Goal: Task Accomplishment & Management: Manage account settings

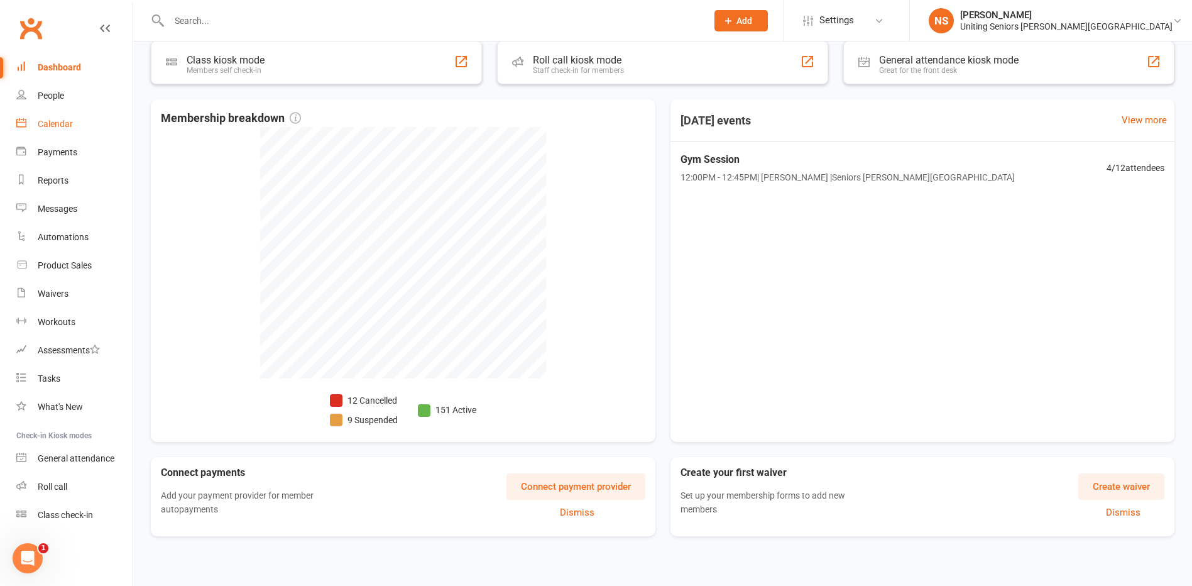
click at [50, 128] on div "Calendar" at bounding box center [55, 124] width 35 height 10
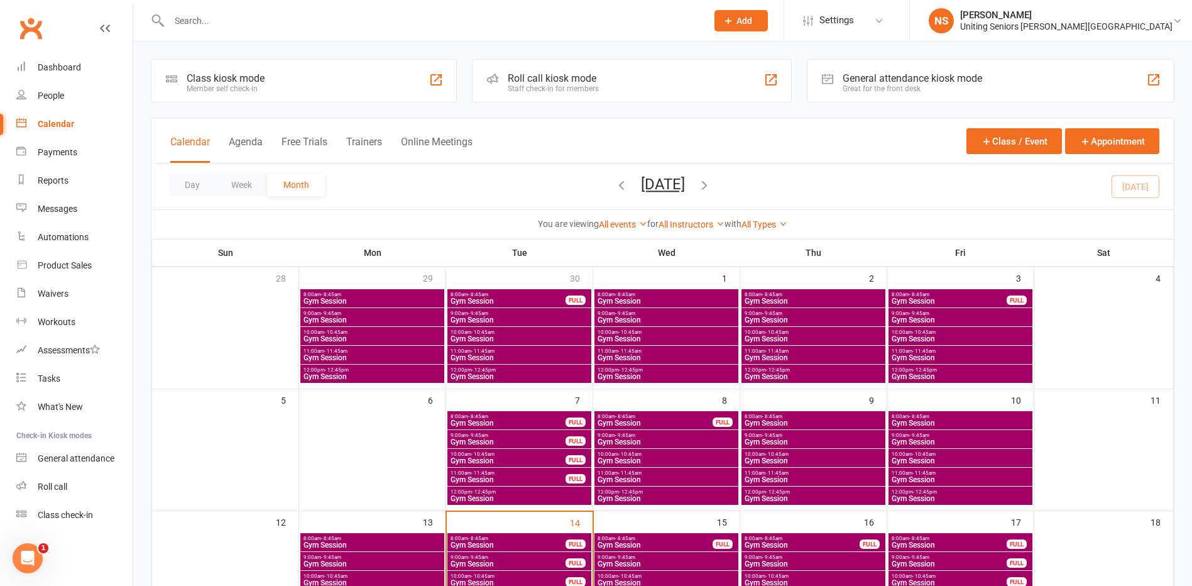
scroll to position [189, 0]
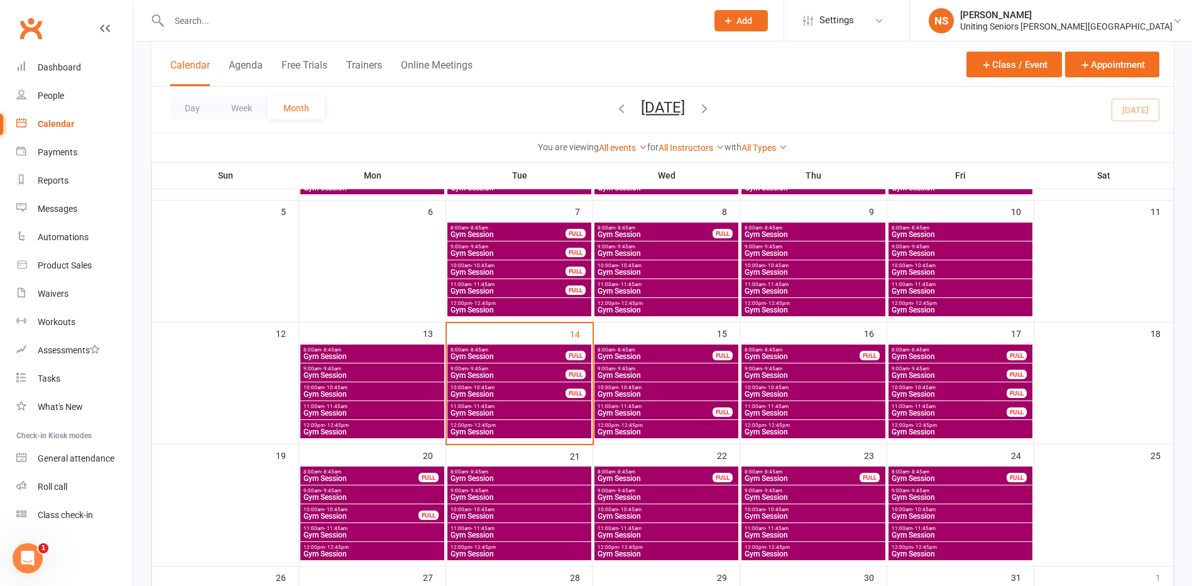
click at [779, 404] on span "- 11:45am" at bounding box center [777, 407] width 23 height 6
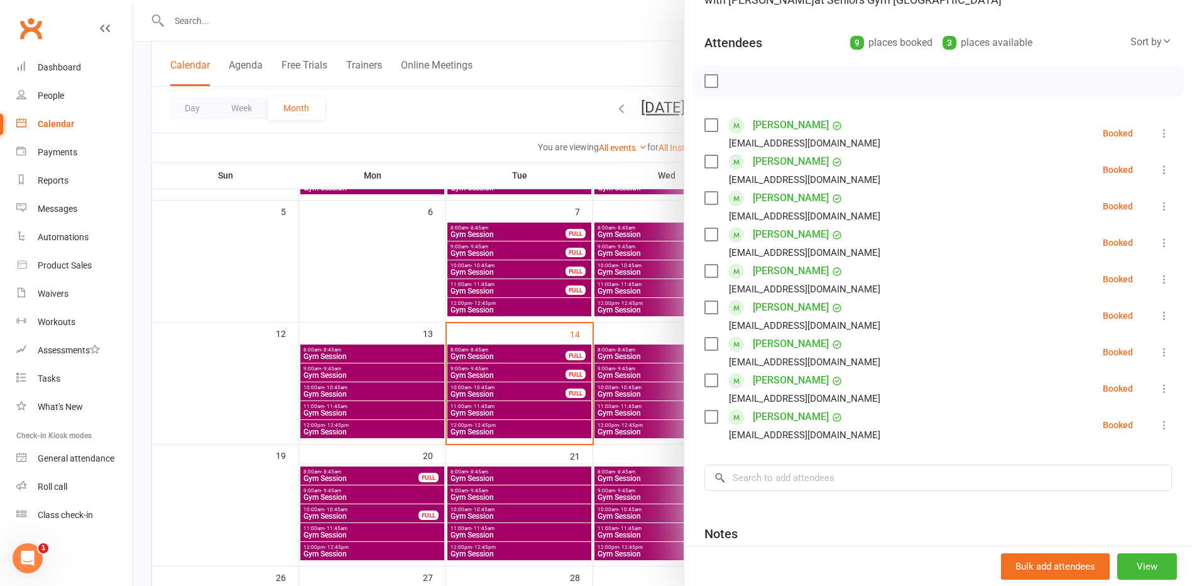
scroll to position [126, 0]
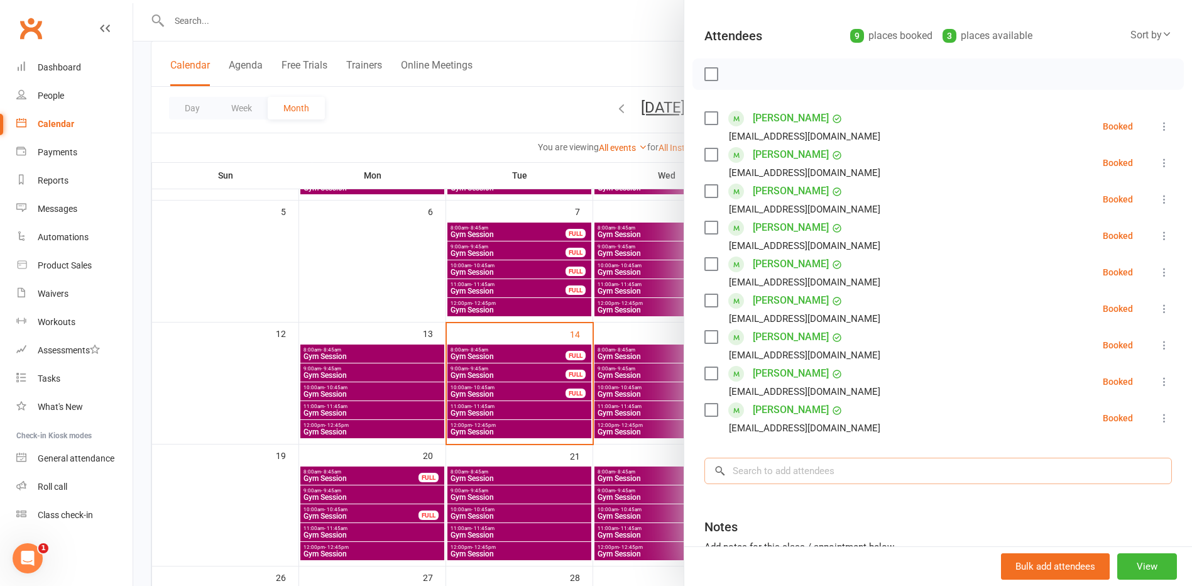
click at [752, 468] on input "search" at bounding box center [939, 471] width 468 height 26
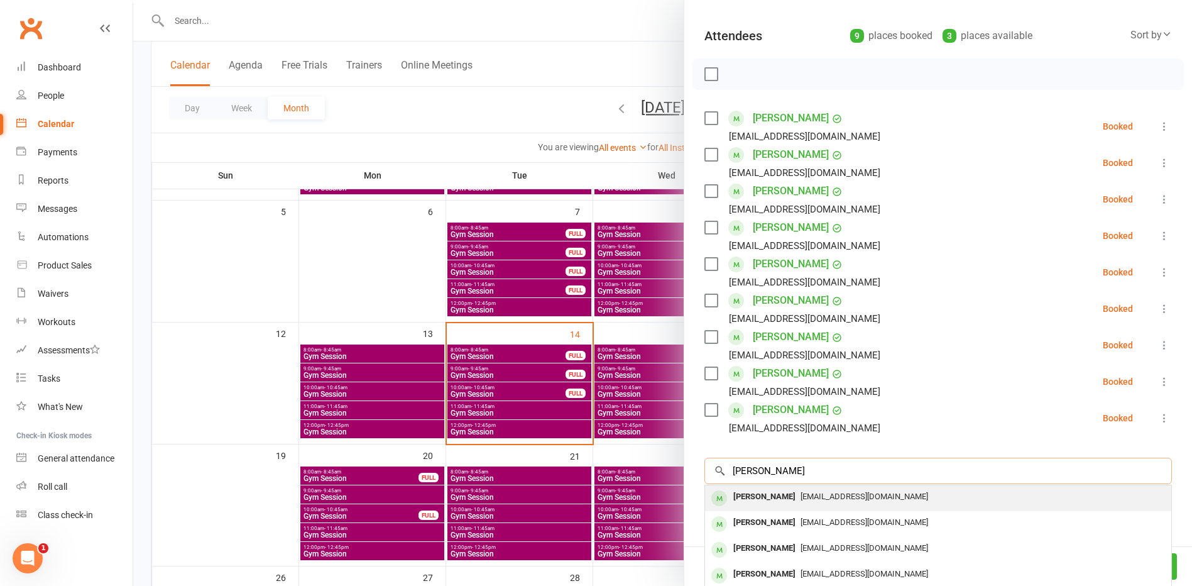
type input "frank david"
click at [761, 499] on div "Frank Davidson" at bounding box center [765, 497] width 72 height 18
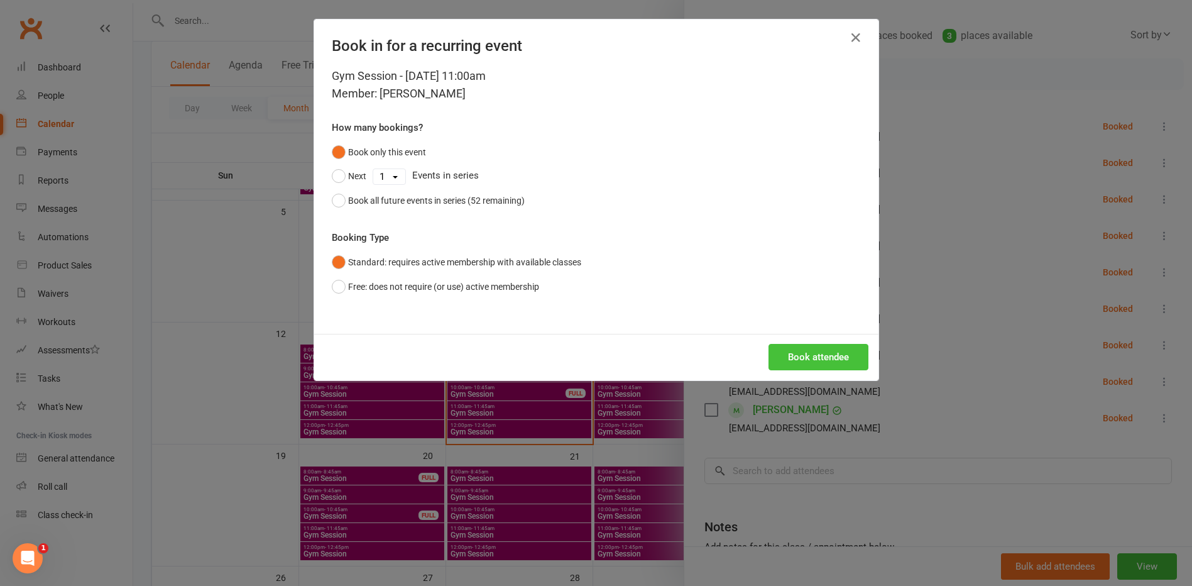
click at [788, 360] on button "Book attendee" at bounding box center [819, 357] width 100 height 26
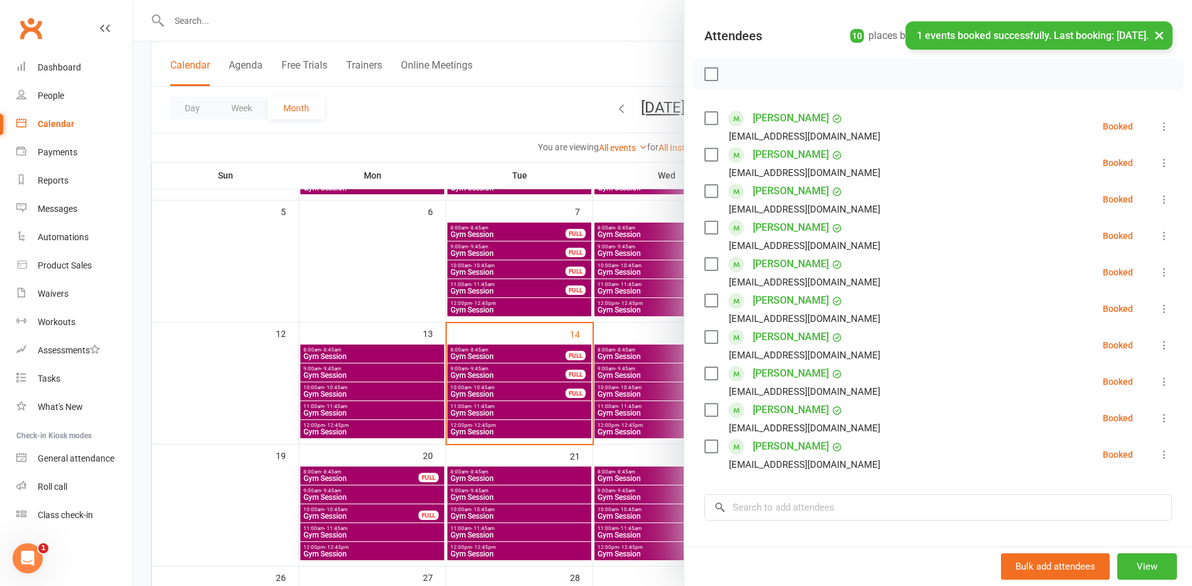
click at [642, 395] on div at bounding box center [662, 293] width 1059 height 586
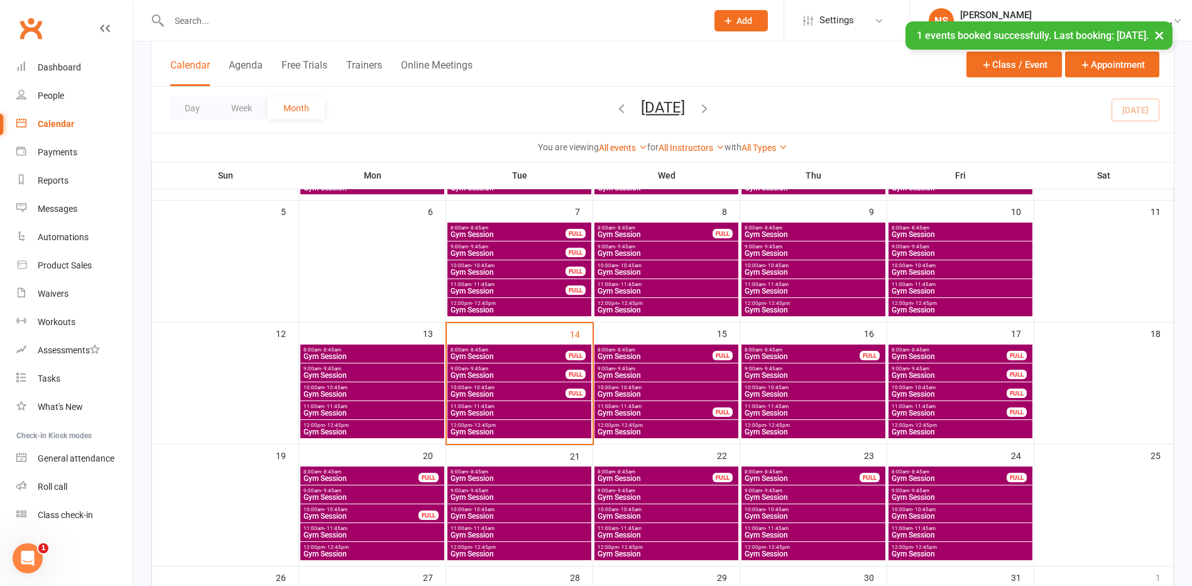
click at [483, 530] on span "- 11:45am" at bounding box center [482, 529] width 23 height 6
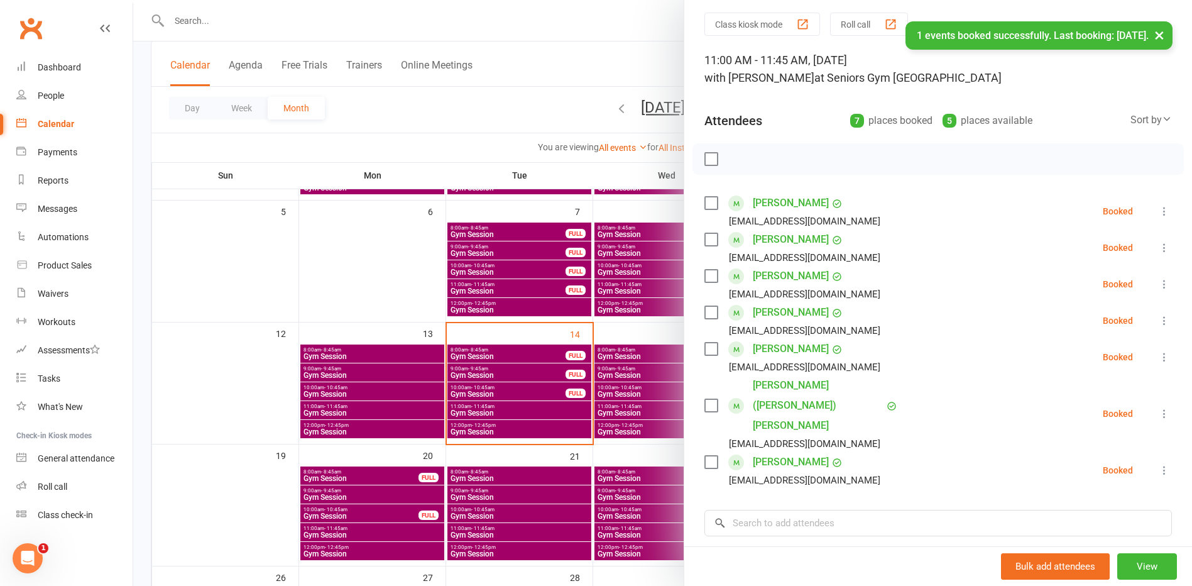
scroll to position [63, 0]
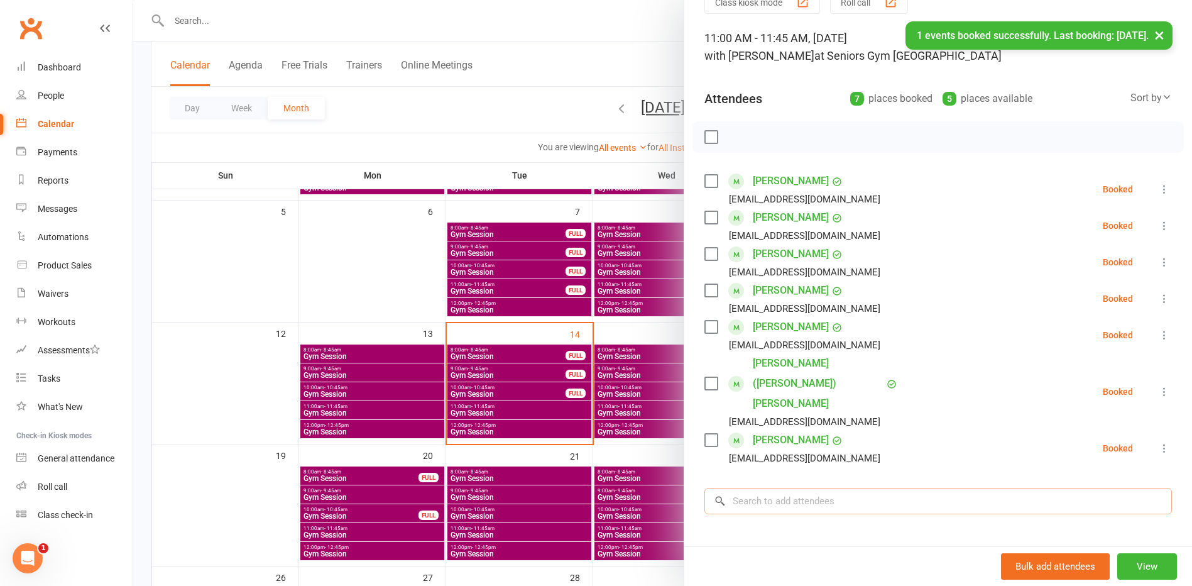
click at [747, 488] on input "search" at bounding box center [939, 501] width 468 height 26
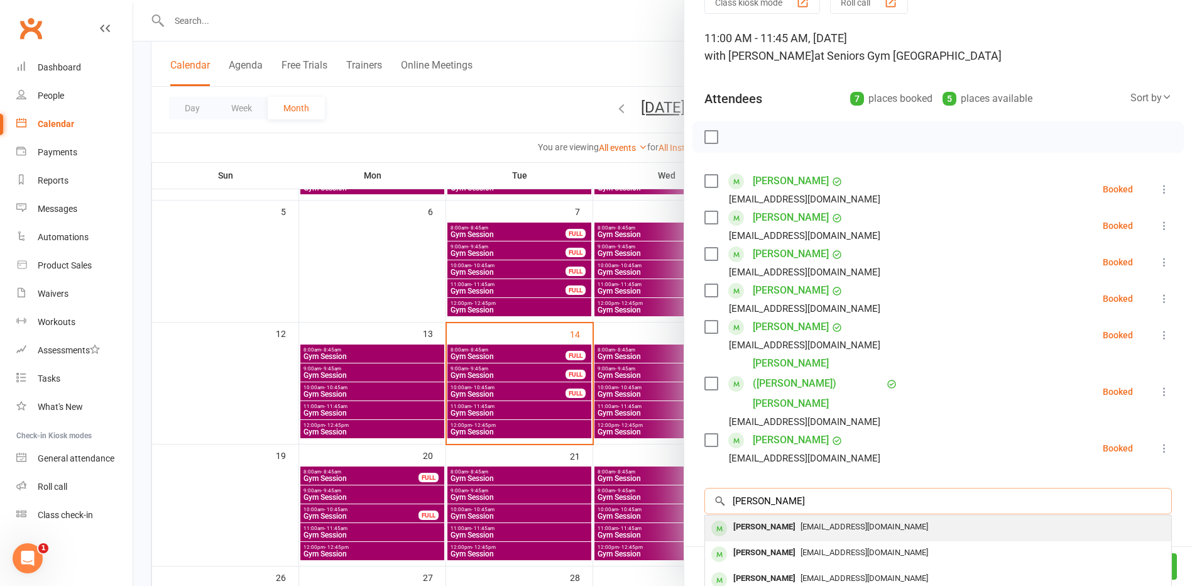
type input "frank david"
click at [747, 518] on div "Frank Davidson" at bounding box center [765, 527] width 72 height 18
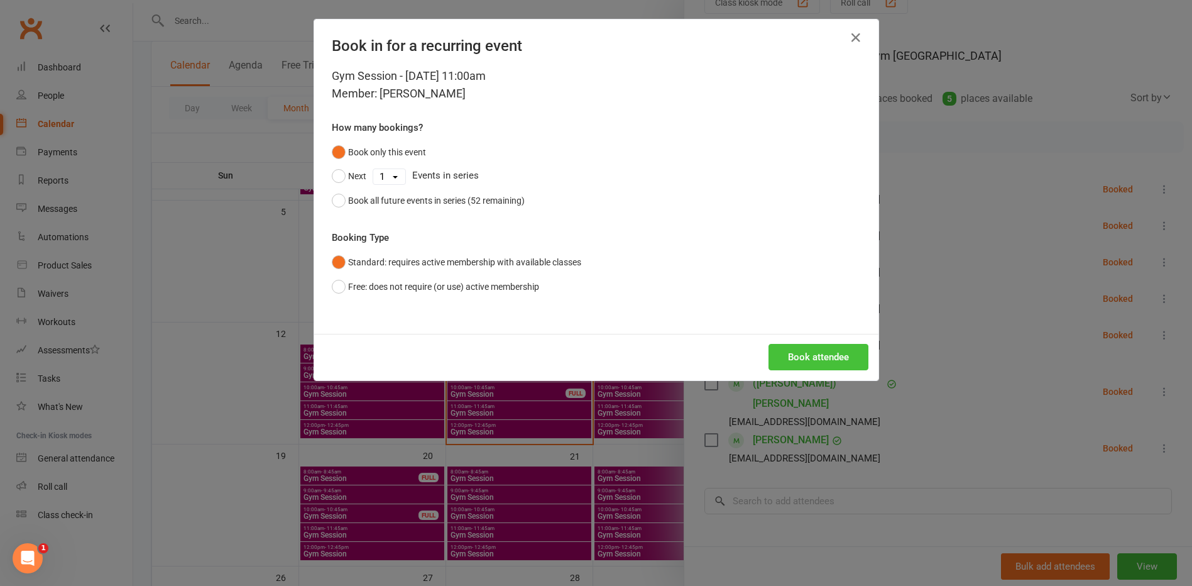
click at [786, 357] on button "Book attendee" at bounding box center [819, 357] width 100 height 26
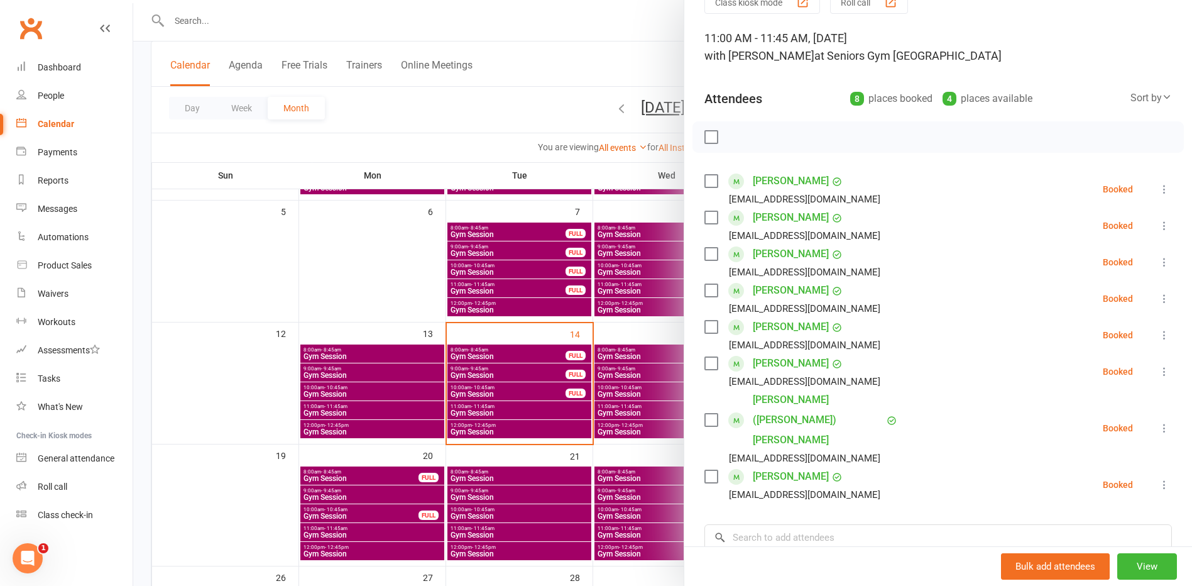
click at [524, 478] on div at bounding box center [662, 293] width 1059 height 586
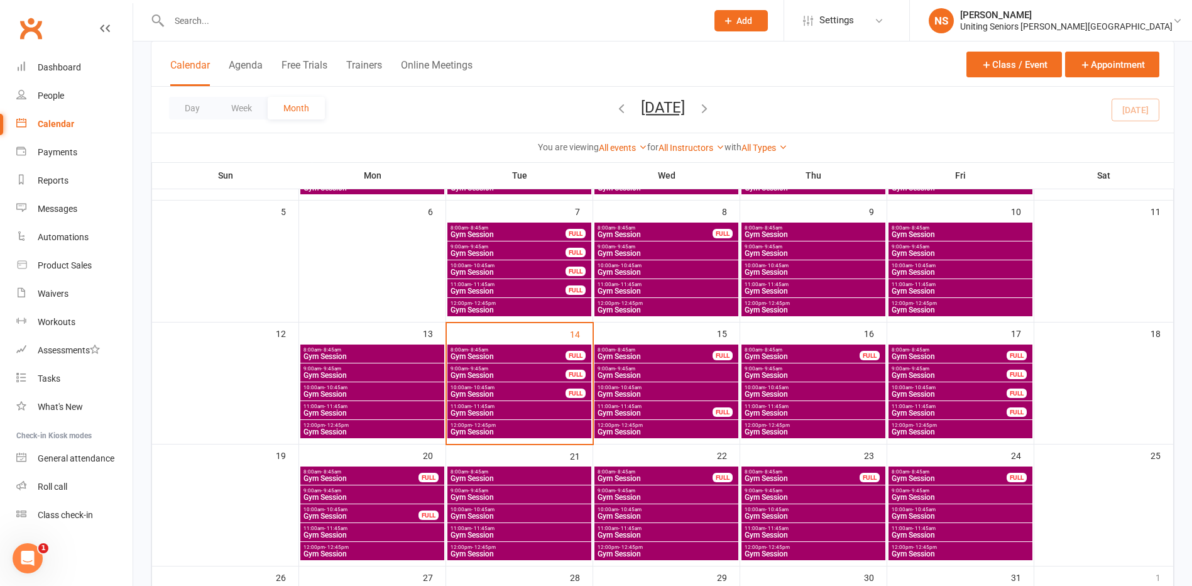
click at [754, 532] on span "Gym Session" at bounding box center [813, 535] width 139 height 8
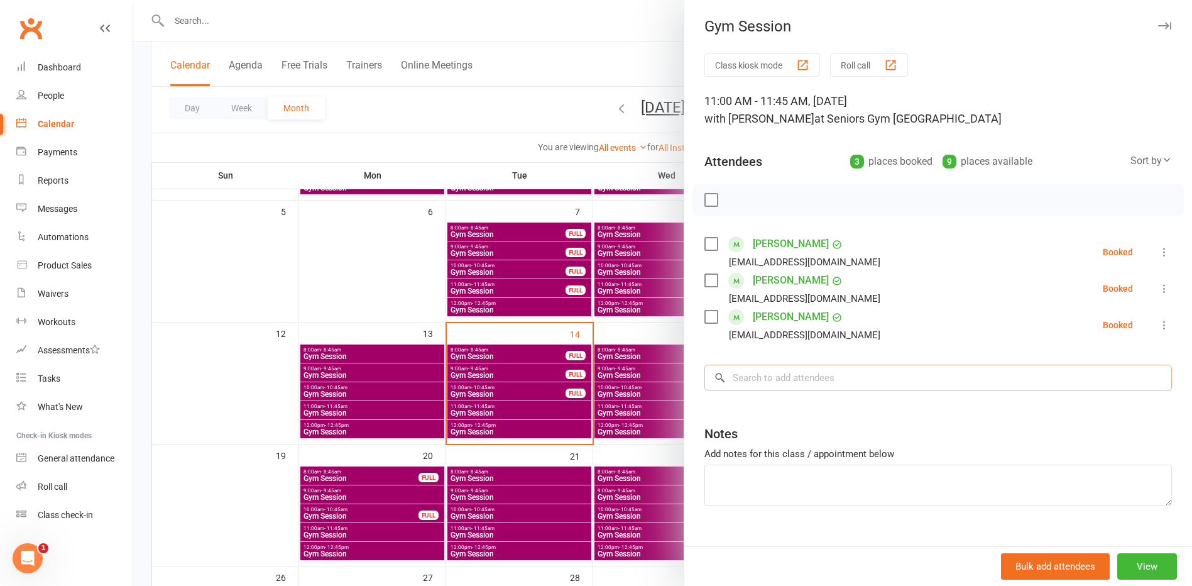
click at [754, 383] on input "search" at bounding box center [939, 378] width 468 height 26
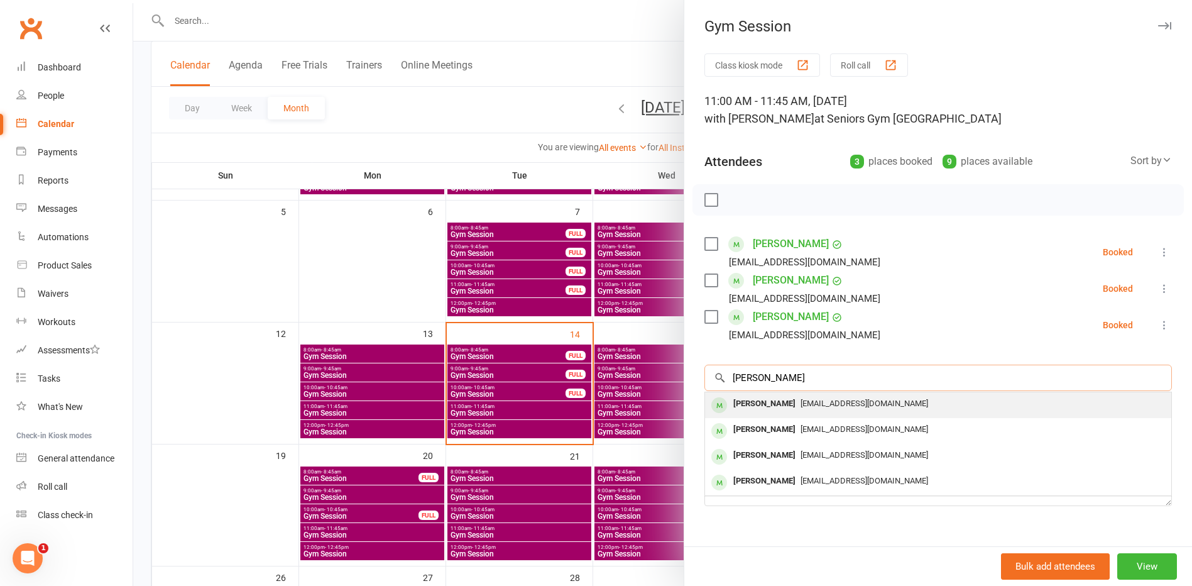
type input "frank david"
click at [741, 409] on div "Frank Davidson" at bounding box center [765, 404] width 72 height 18
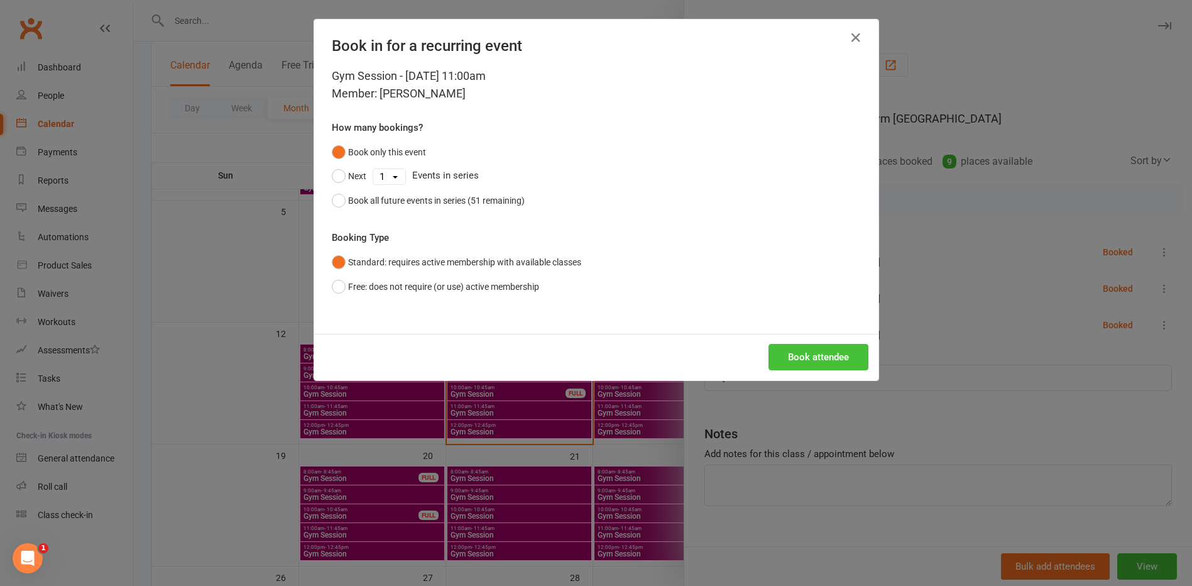
click at [776, 366] on button "Book attendee" at bounding box center [819, 357] width 100 height 26
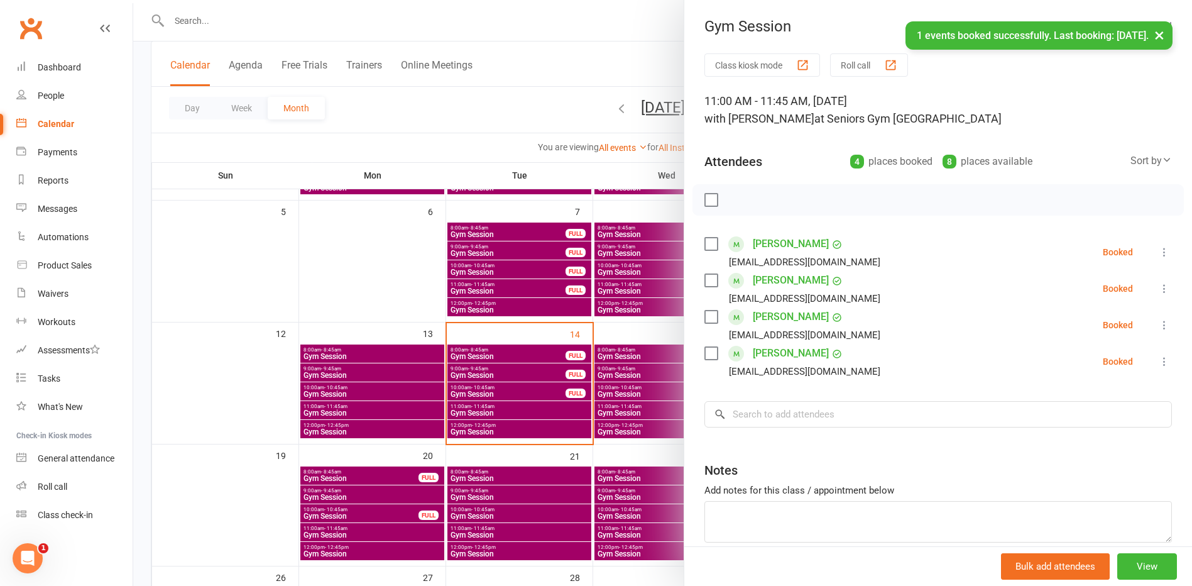
click at [487, 395] on div at bounding box center [662, 293] width 1059 height 586
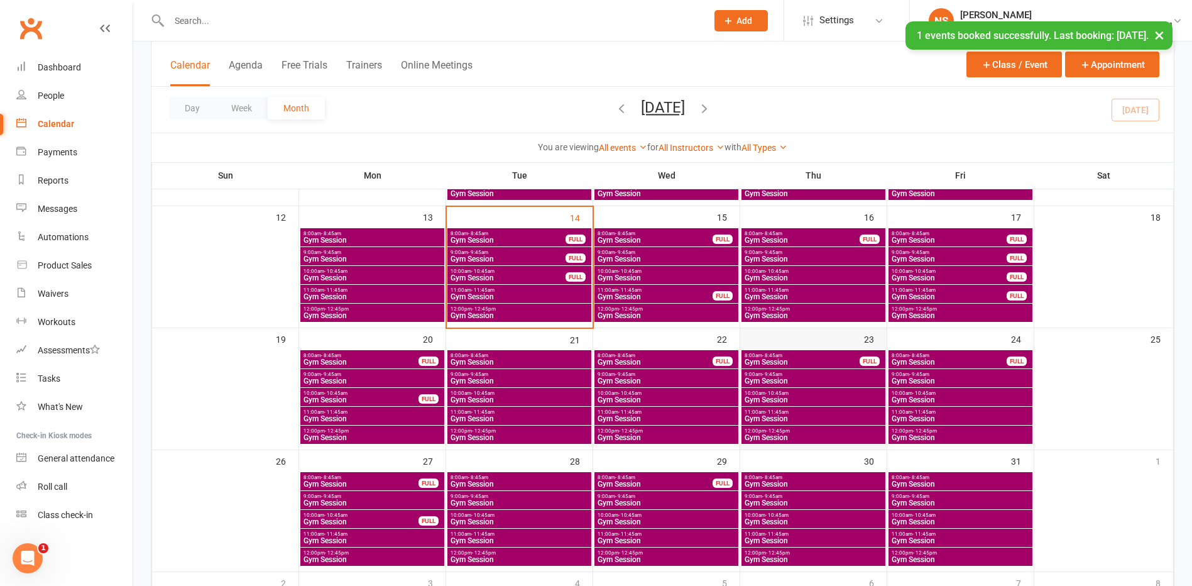
scroll to position [314, 0]
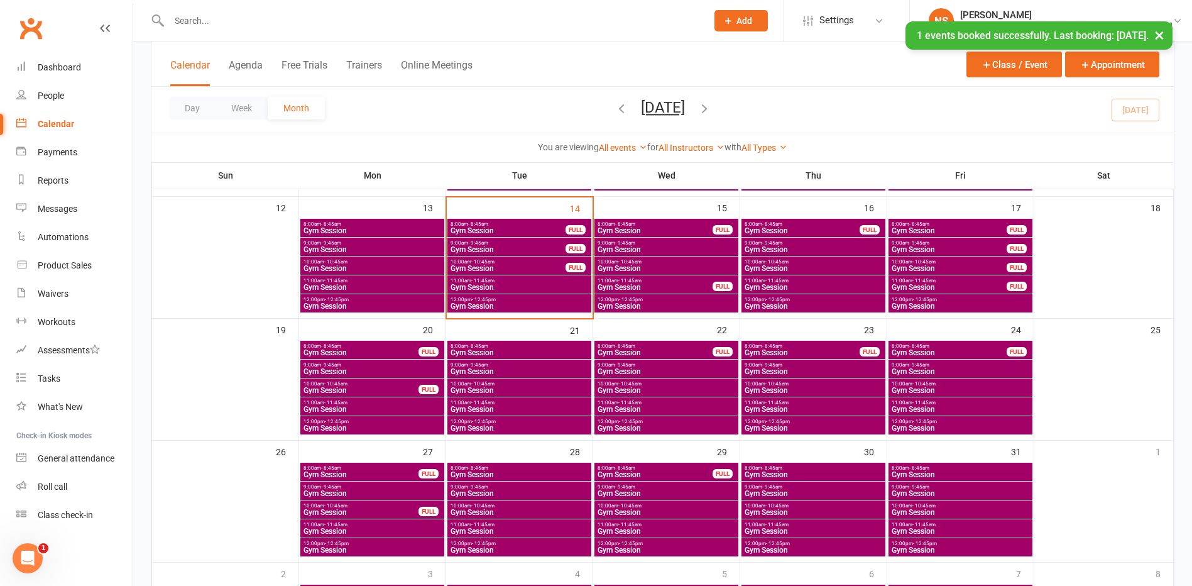
click at [468, 526] on span "11:00am - 11:45am" at bounding box center [519, 525] width 139 height 6
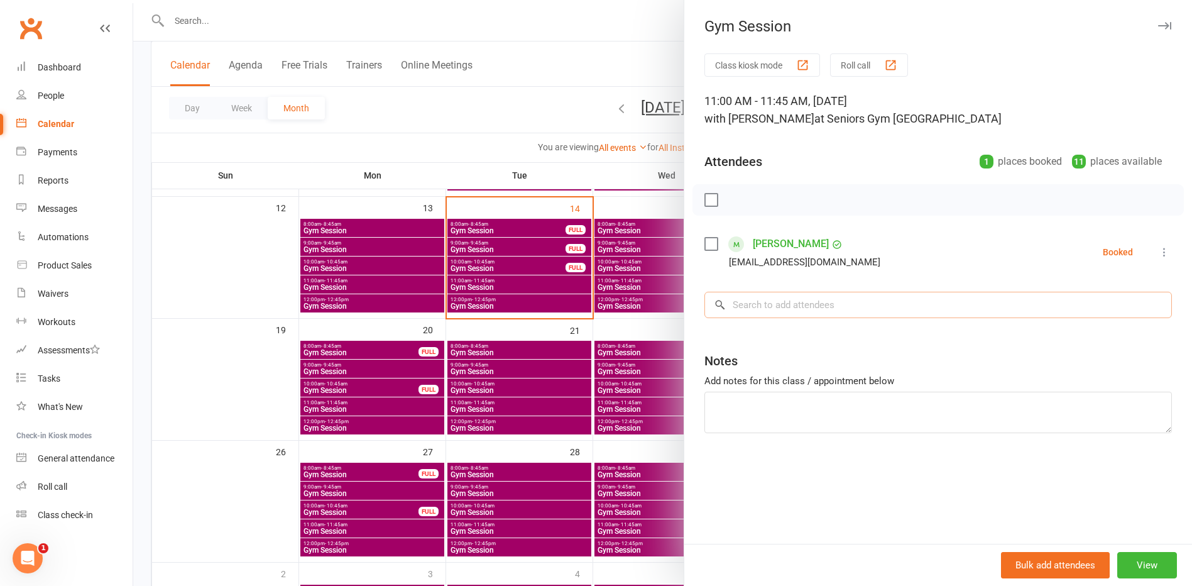
click at [748, 300] on input "search" at bounding box center [939, 305] width 468 height 26
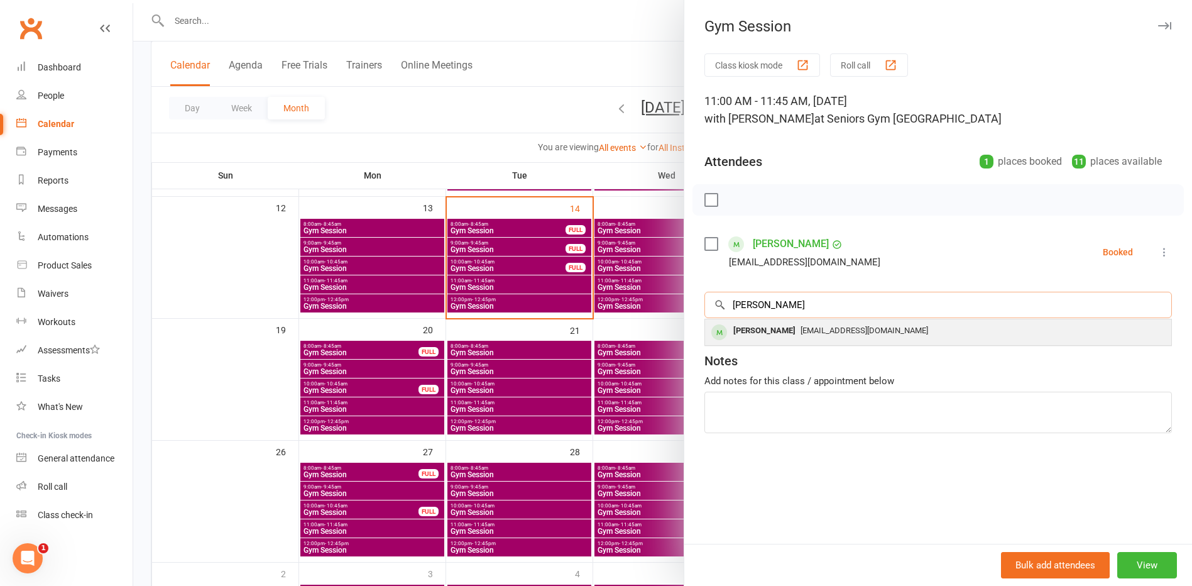
type input "frank david"
click at [742, 328] on div "Frank Davidson" at bounding box center [765, 331] width 72 height 18
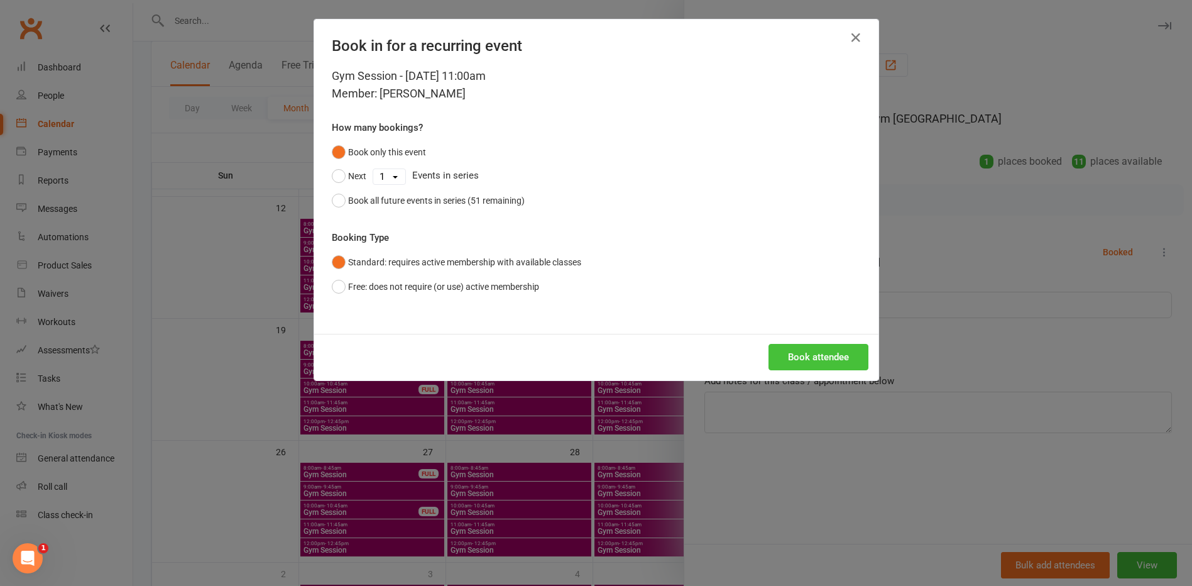
click at [777, 358] on button "Book attendee" at bounding box center [819, 357] width 100 height 26
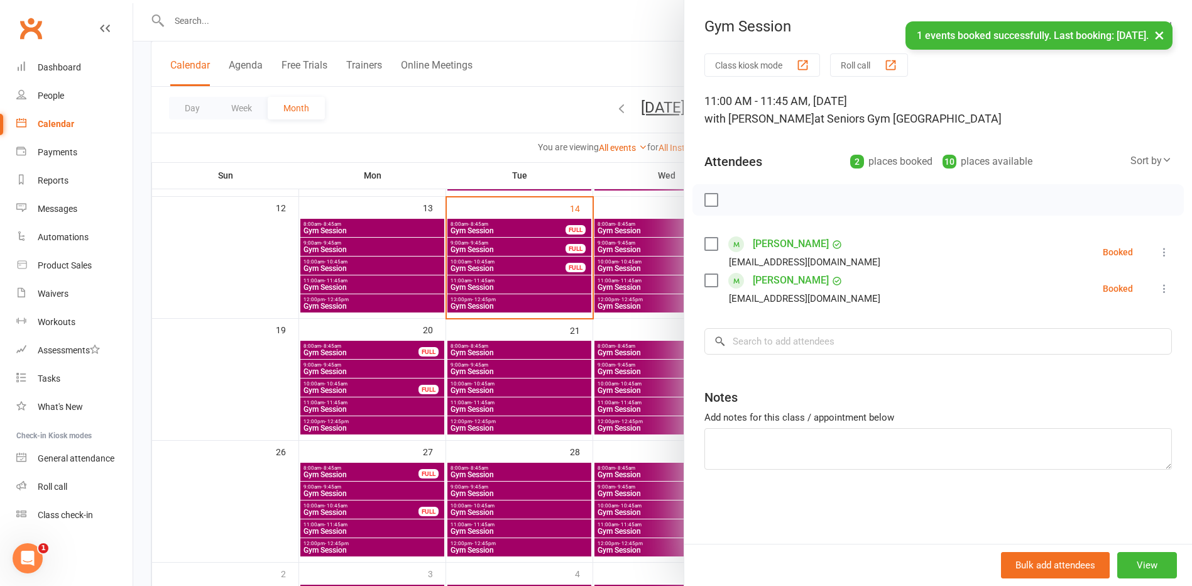
drag, startPoint x: 553, startPoint y: 492, endPoint x: 565, endPoint y: 489, distance: 12.2
click at [553, 492] on div at bounding box center [662, 293] width 1059 height 586
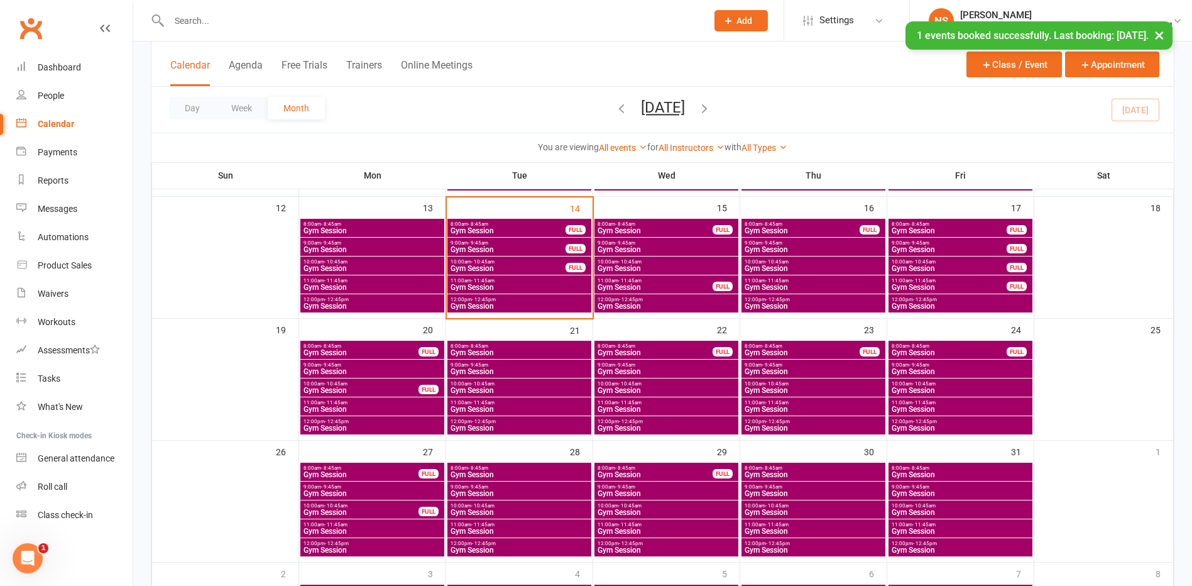
click at [754, 527] on span "Gym Session" at bounding box center [813, 531] width 139 height 8
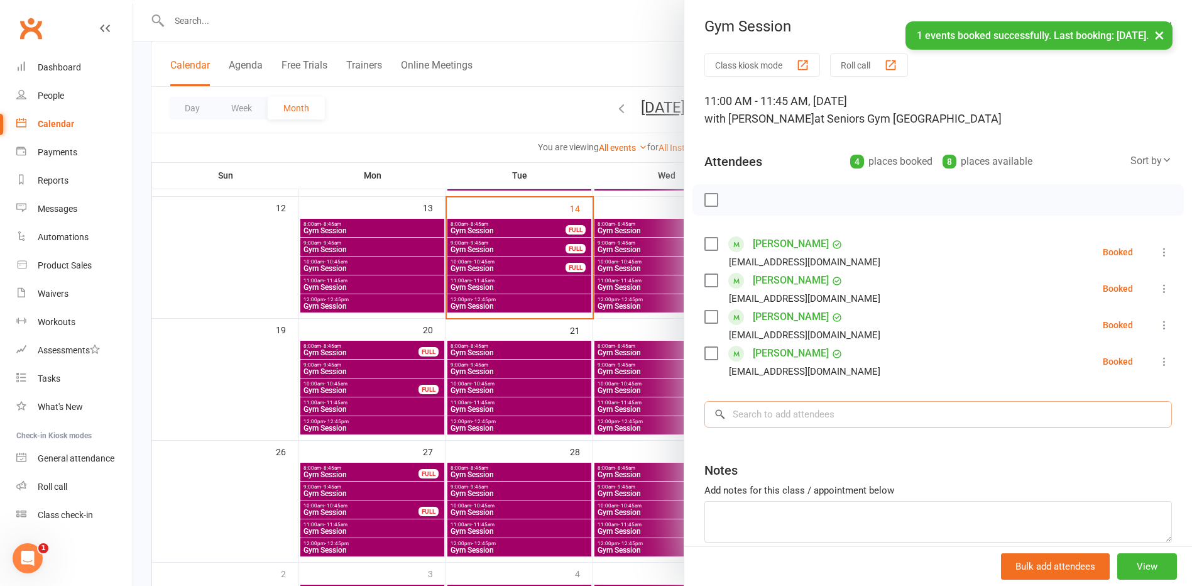
click at [752, 407] on input "search" at bounding box center [939, 414] width 468 height 26
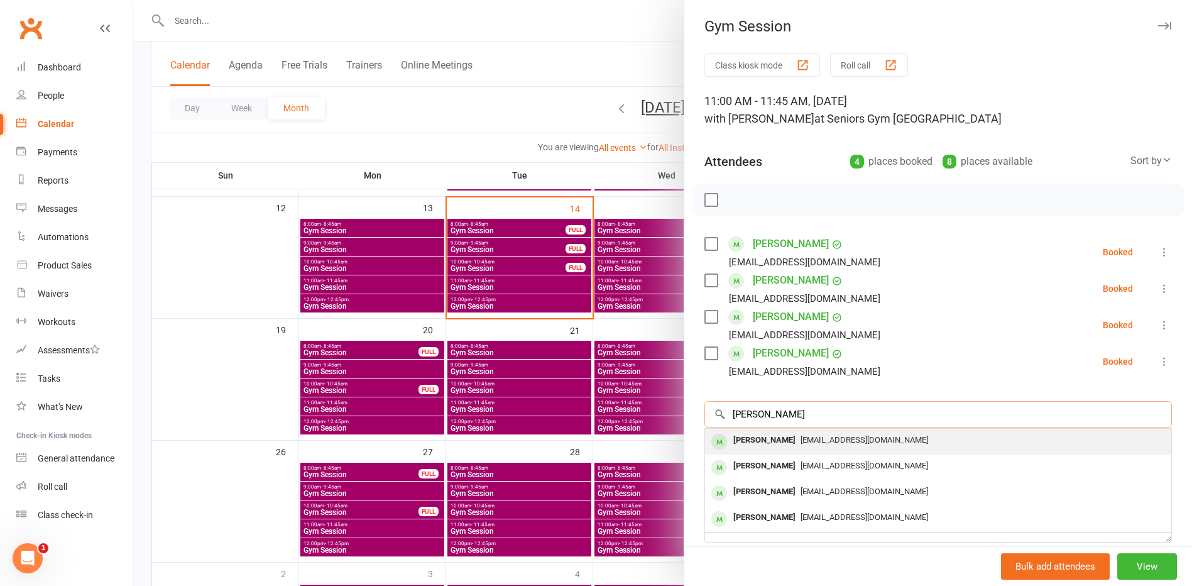
type input "frank david"
click at [745, 446] on div "Frank Davidson" at bounding box center [765, 440] width 72 height 18
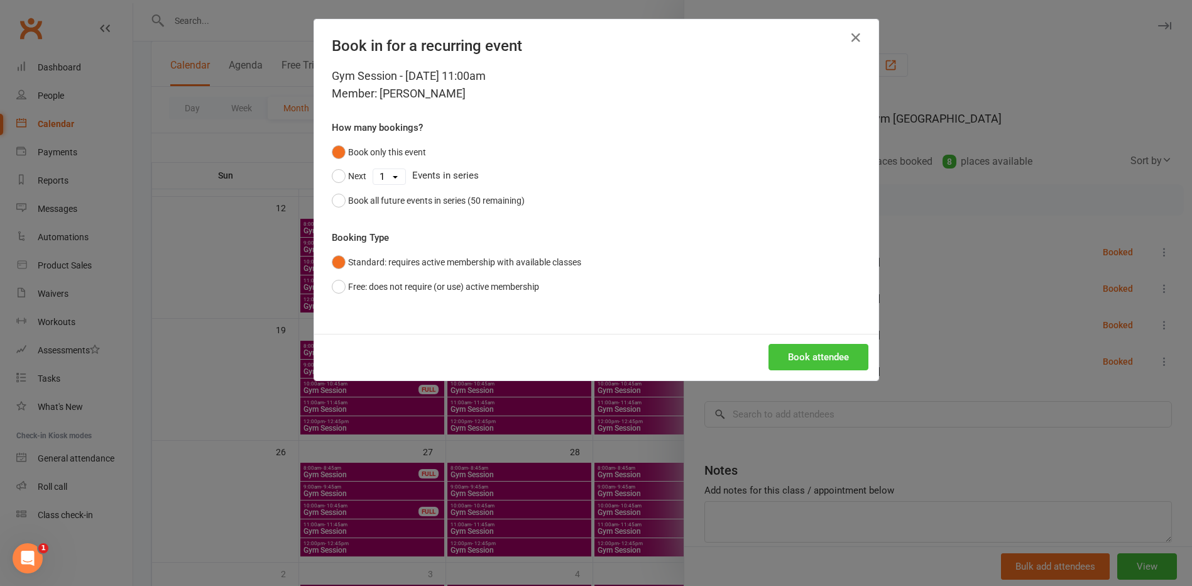
click at [773, 361] on button "Book attendee" at bounding box center [819, 357] width 100 height 26
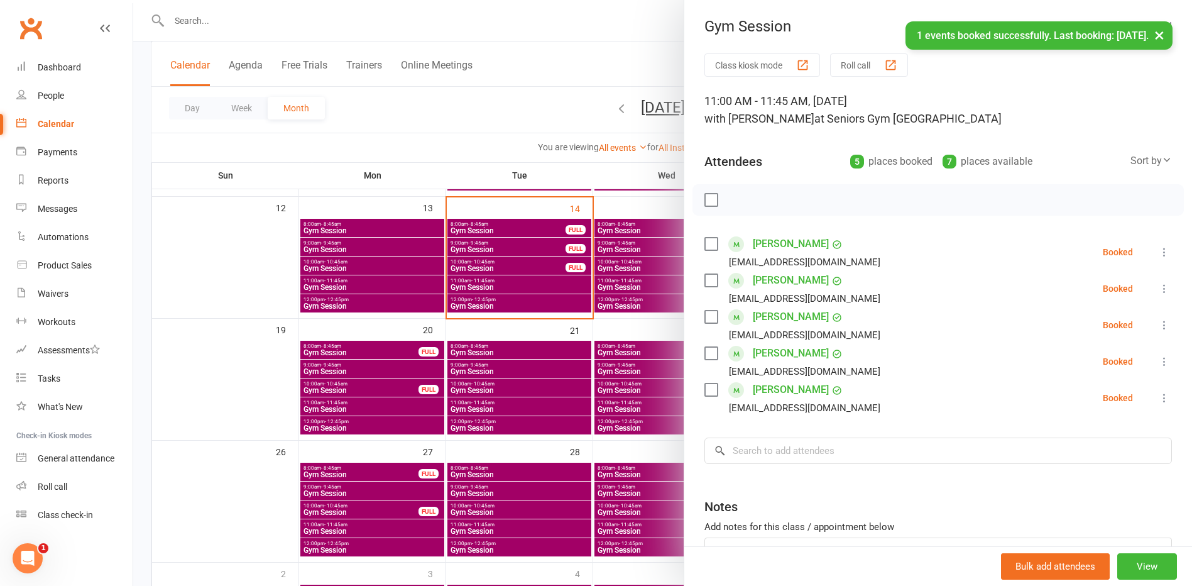
click at [253, 410] on div at bounding box center [662, 293] width 1059 height 586
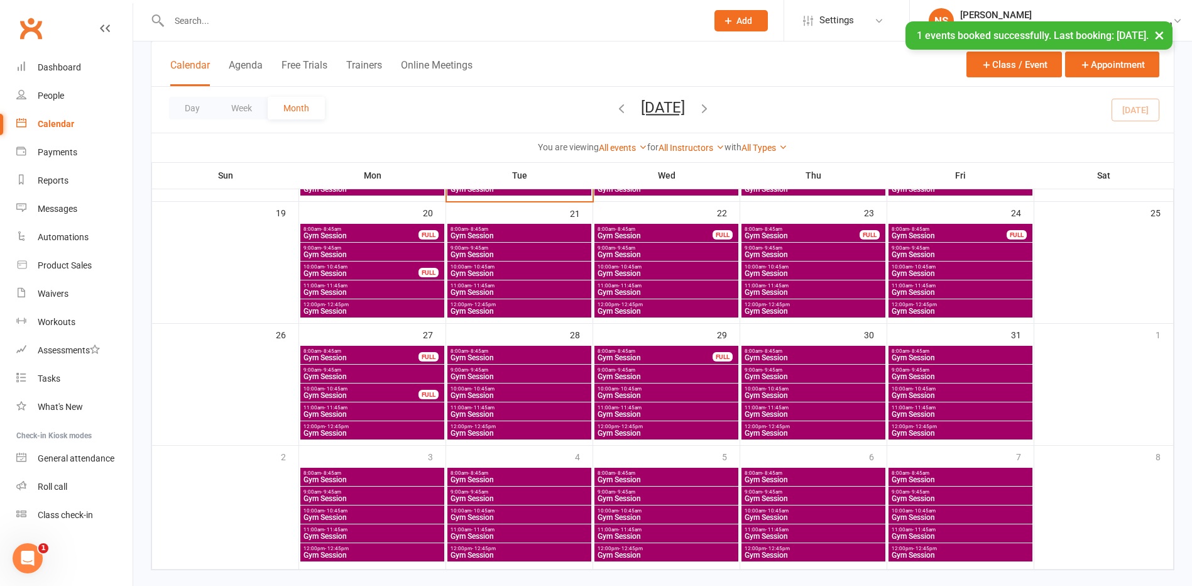
scroll to position [440, 0]
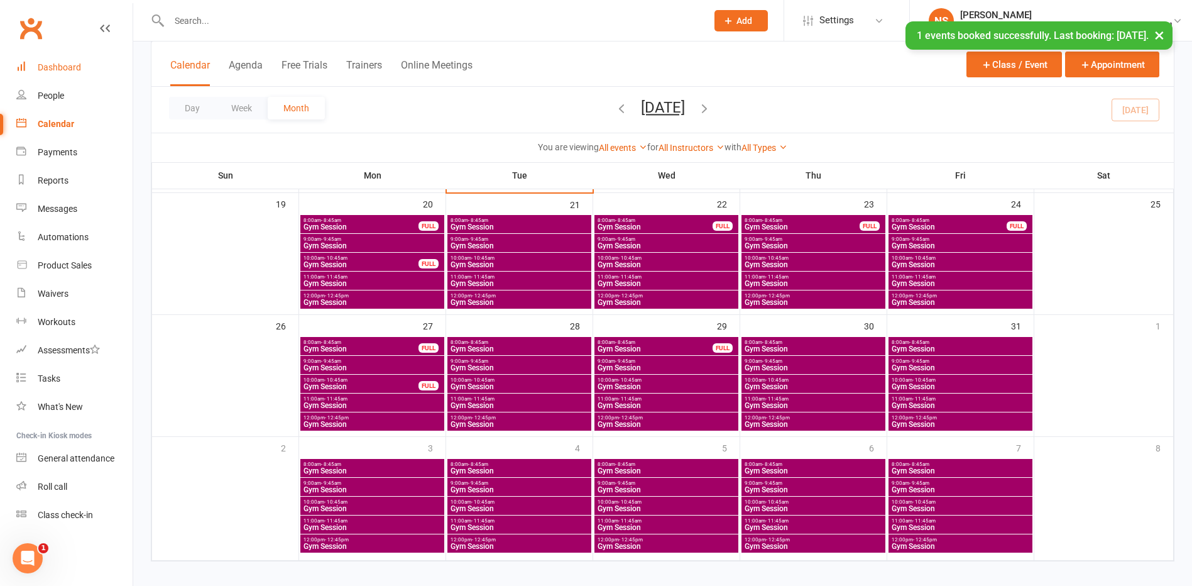
click at [58, 63] on div "Dashboard" at bounding box center [59, 67] width 43 height 10
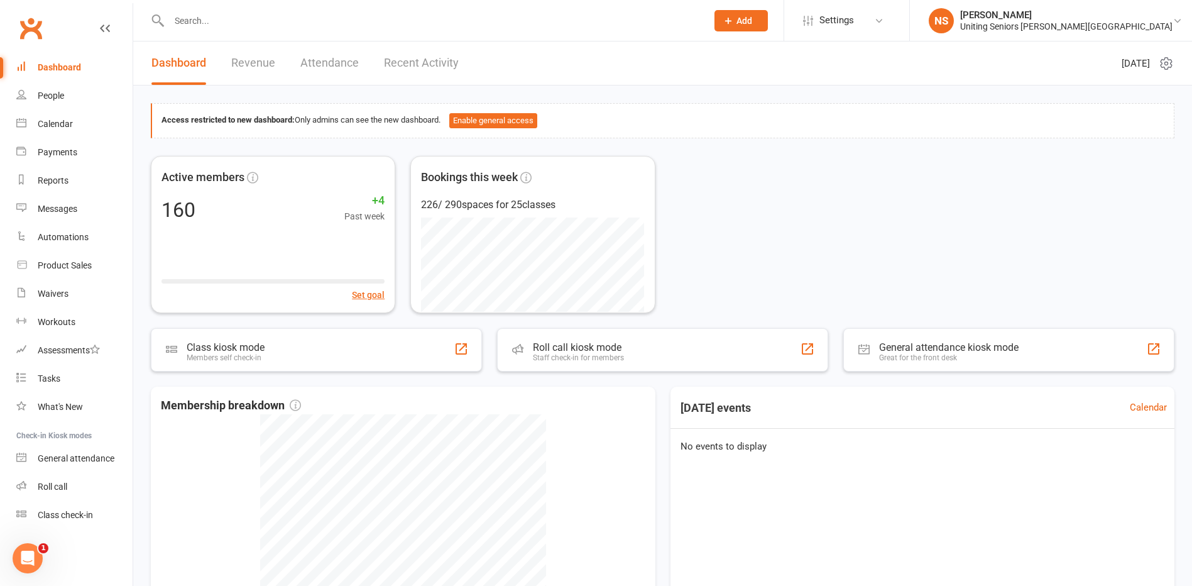
click at [195, 33] on div at bounding box center [425, 20] width 548 height 41
click at [183, 25] on input "text" at bounding box center [431, 21] width 533 height 18
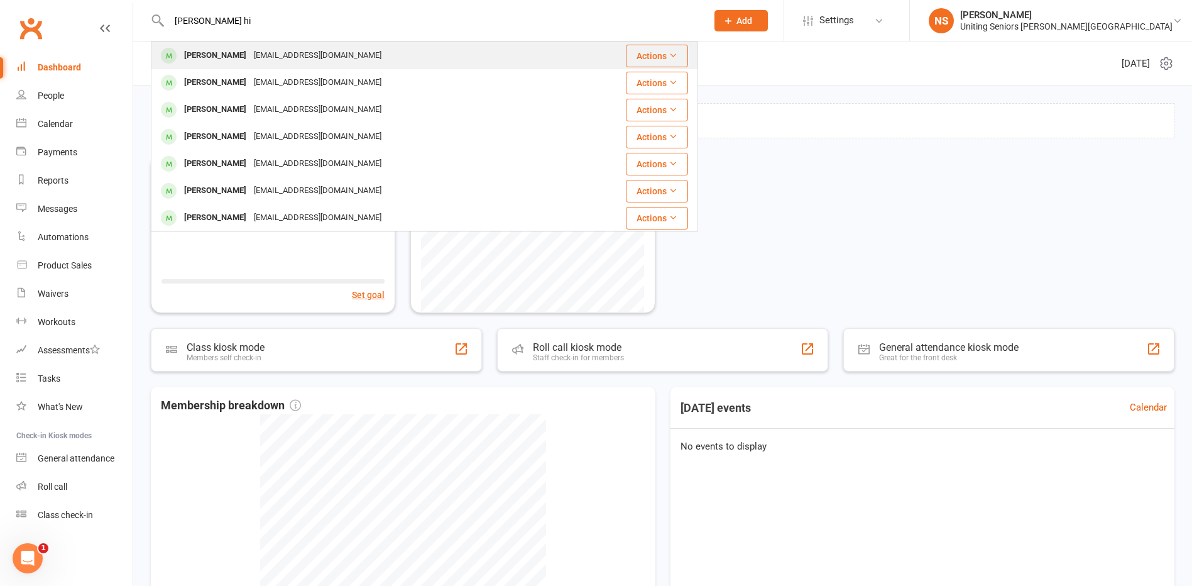
type input "johanne hi"
click at [254, 63] on div "jmth1949@gmail.com" at bounding box center [317, 56] width 135 height 18
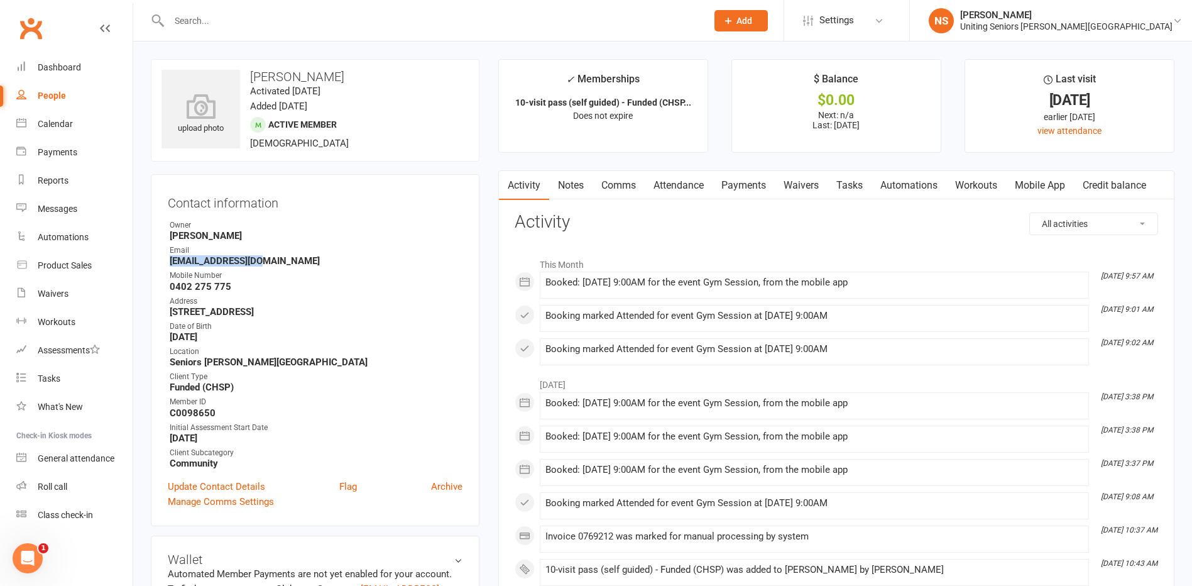
drag, startPoint x: 268, startPoint y: 258, endPoint x: 167, endPoint y: 260, distance: 100.6
click at [167, 260] on div "Contact information Owner Nicholas Short Email jmth1949@gmail.com Mobile Number…" at bounding box center [315, 350] width 329 height 352
copy strong "jmth1949@gmail.com"
click at [64, 66] on div "Dashboard" at bounding box center [59, 67] width 43 height 10
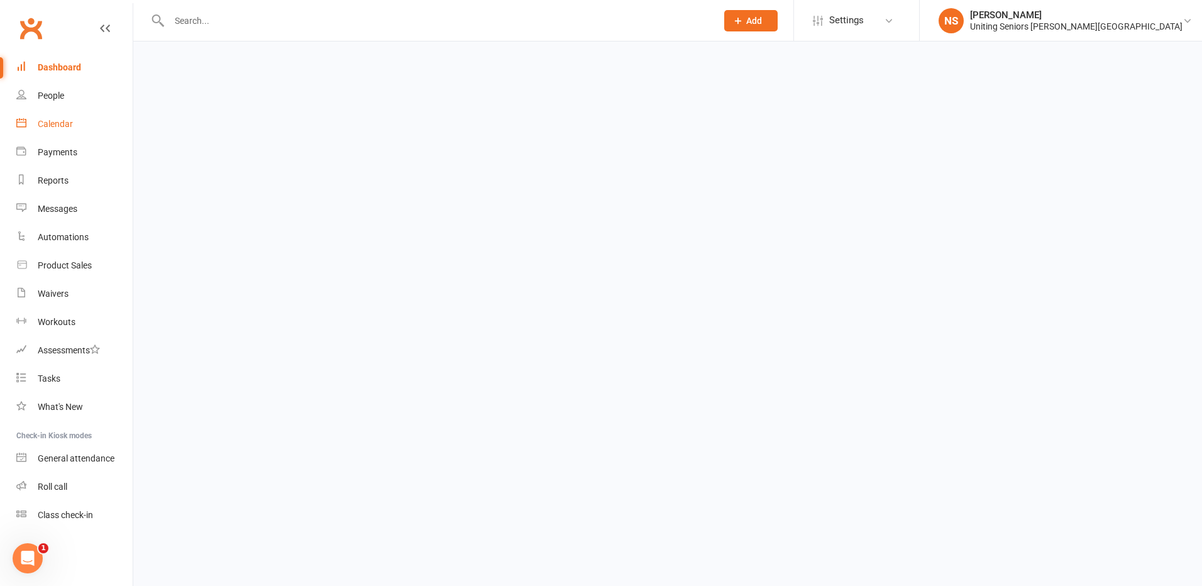
click at [63, 124] on div "Calendar" at bounding box center [55, 124] width 35 height 10
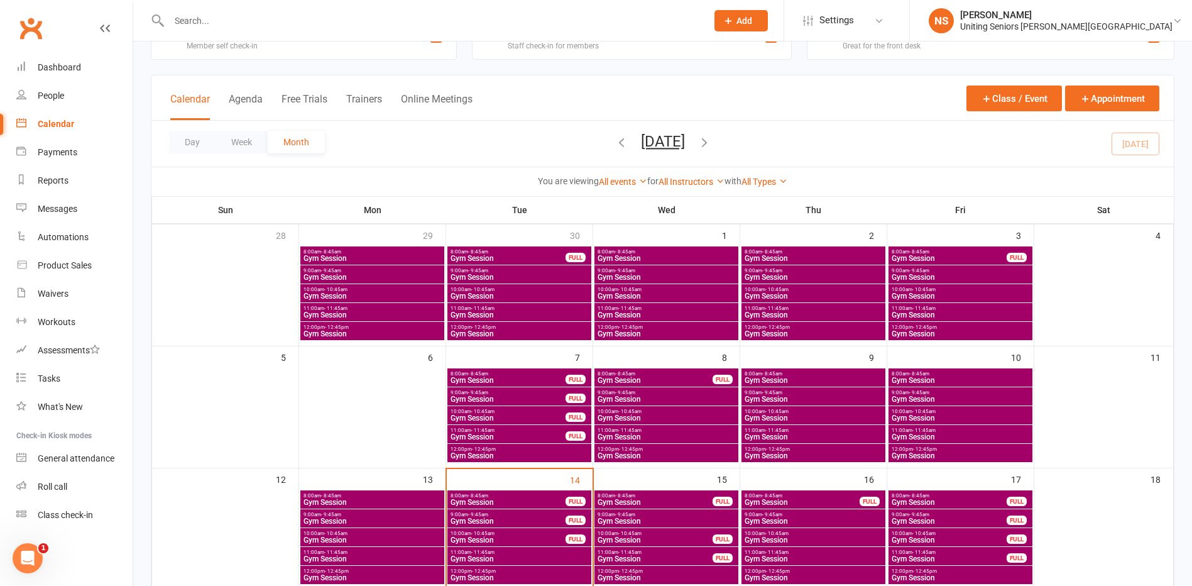
scroll to position [126, 0]
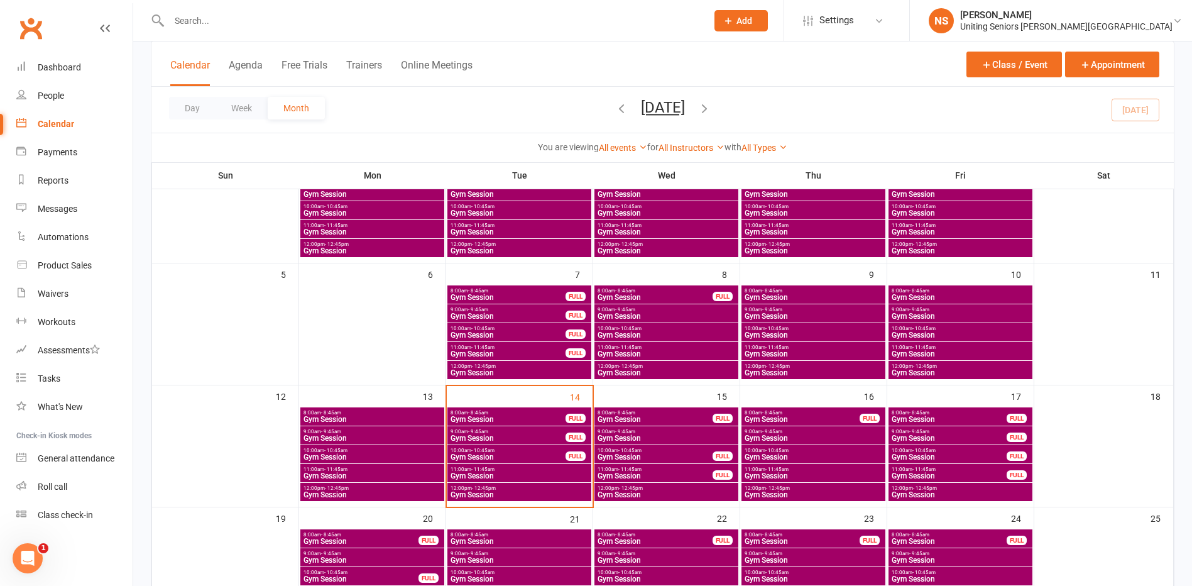
click at [480, 414] on span "- 8:45am" at bounding box center [478, 413] width 20 height 6
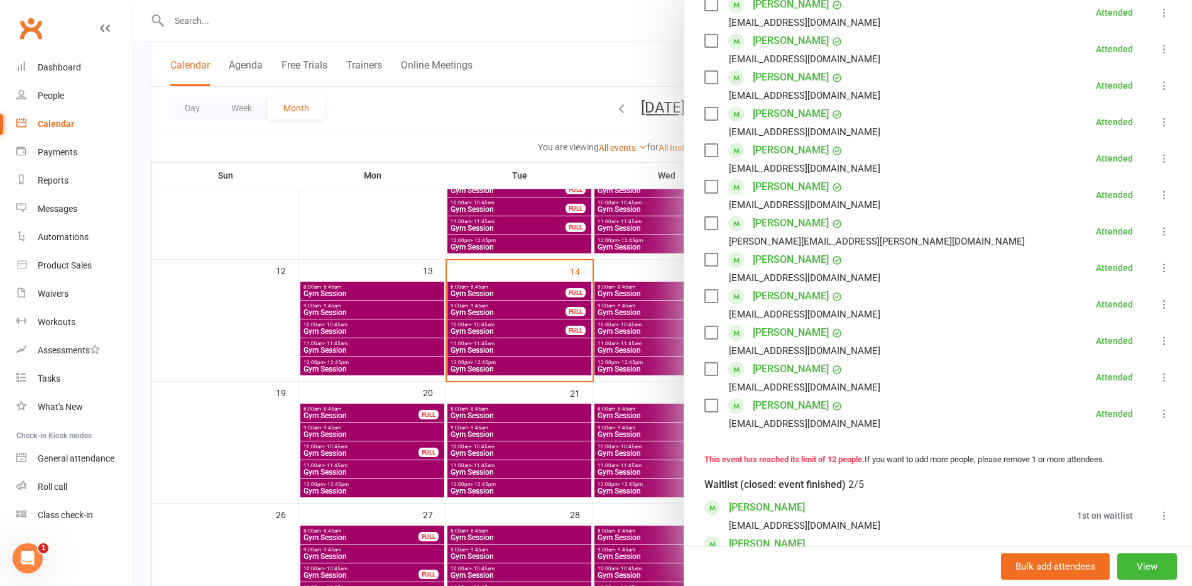
scroll to position [251, 0]
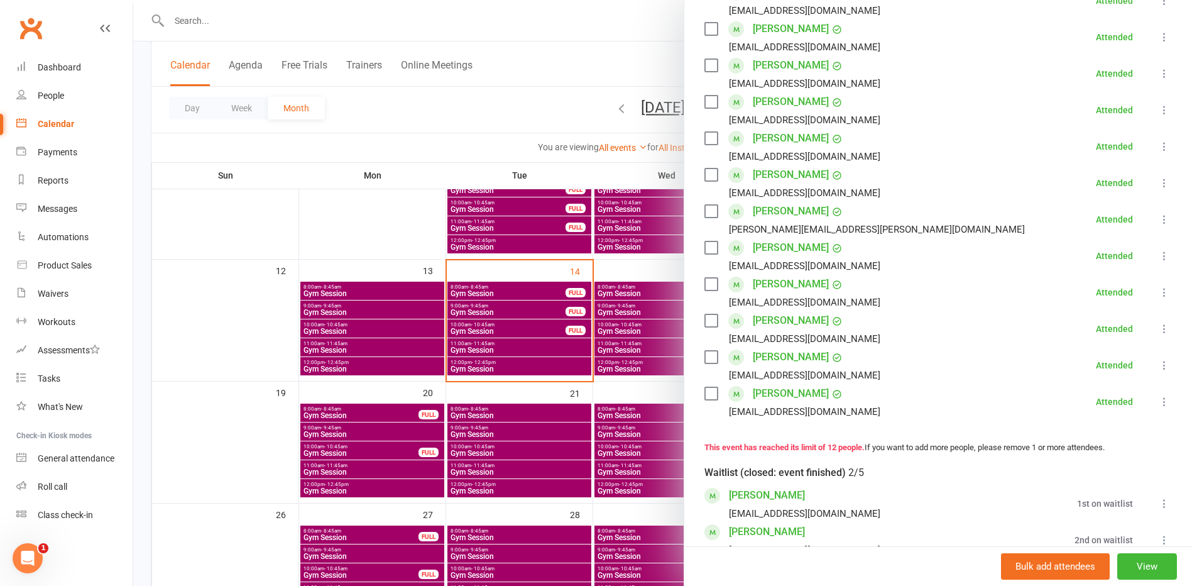
click at [516, 313] on div at bounding box center [662, 293] width 1059 height 586
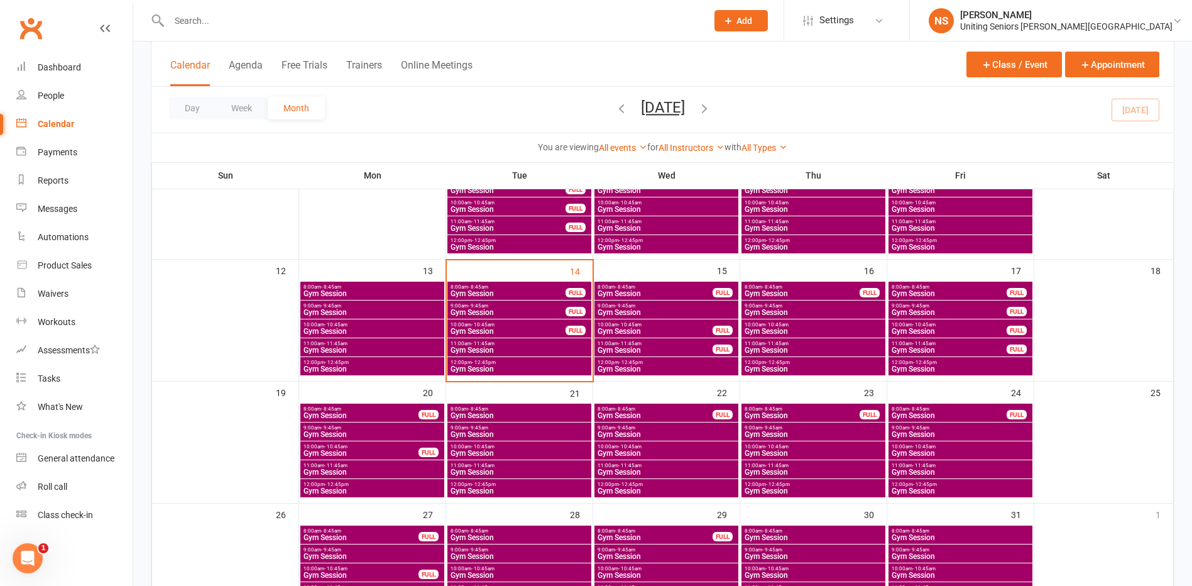
click at [516, 311] on span "Gym Session" at bounding box center [508, 313] width 116 height 8
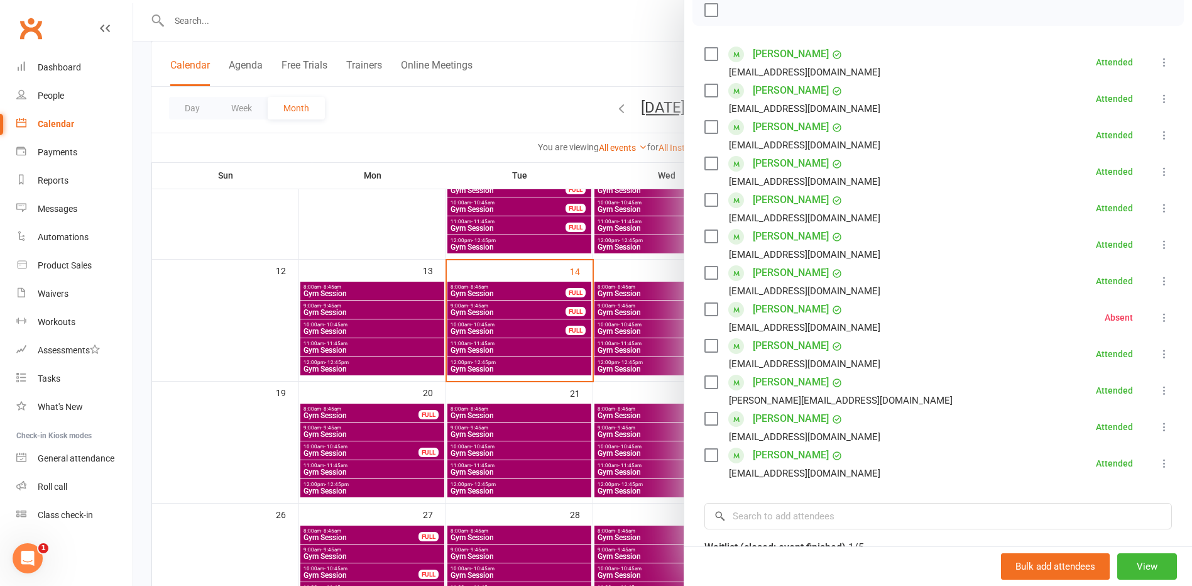
scroll to position [189, 0]
click at [537, 325] on div at bounding box center [662, 293] width 1059 height 586
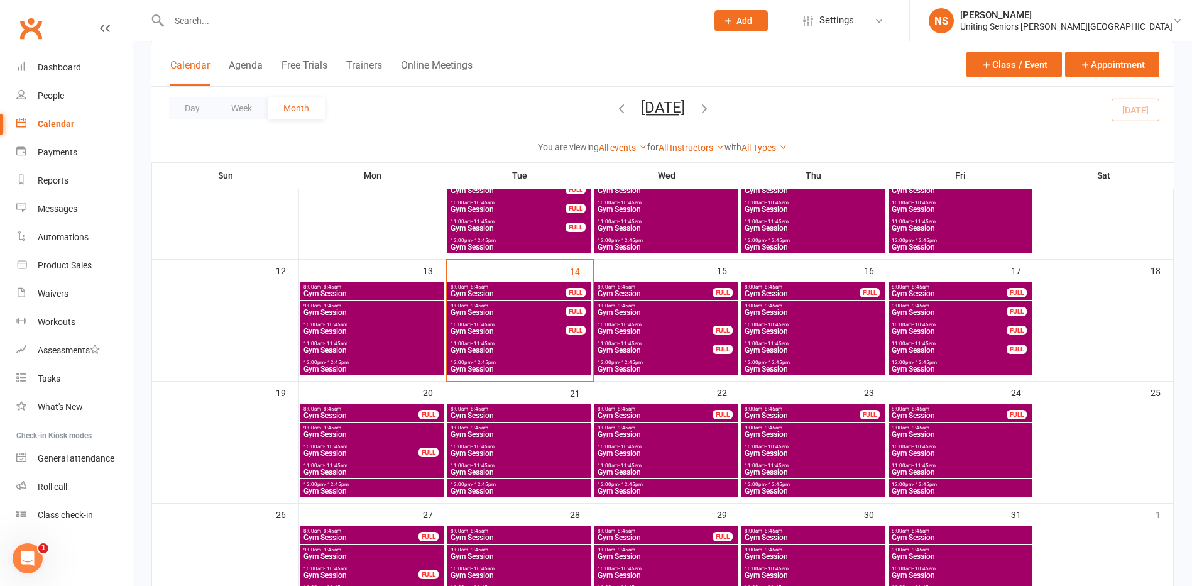
click at [538, 336] on div "10:00am - 10:45am Gym Session FULL" at bounding box center [520, 328] width 144 height 18
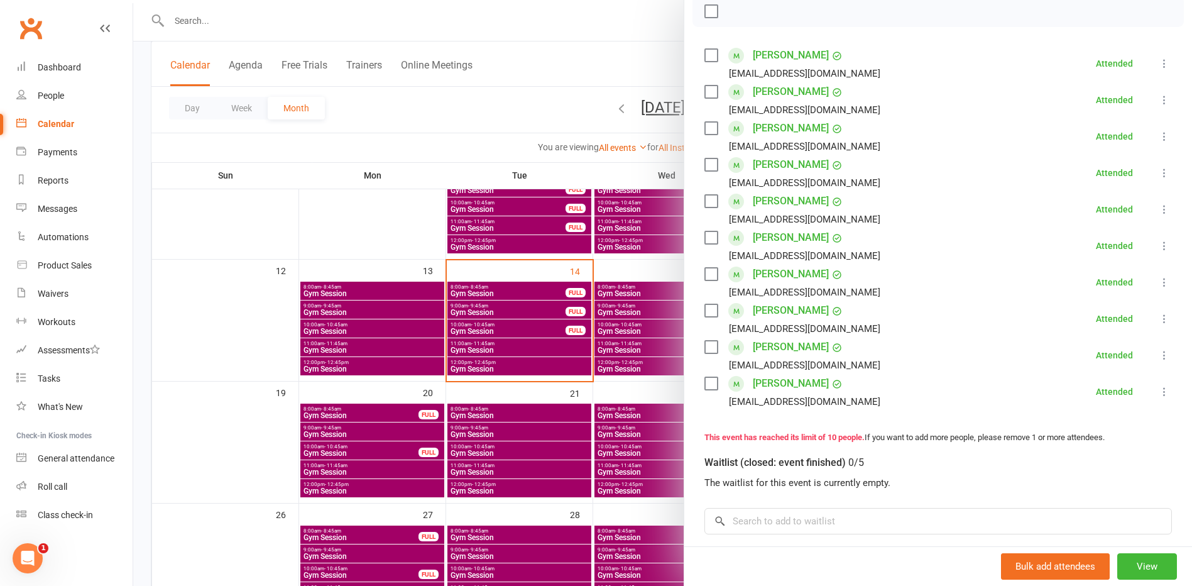
click at [519, 346] on div at bounding box center [662, 293] width 1059 height 586
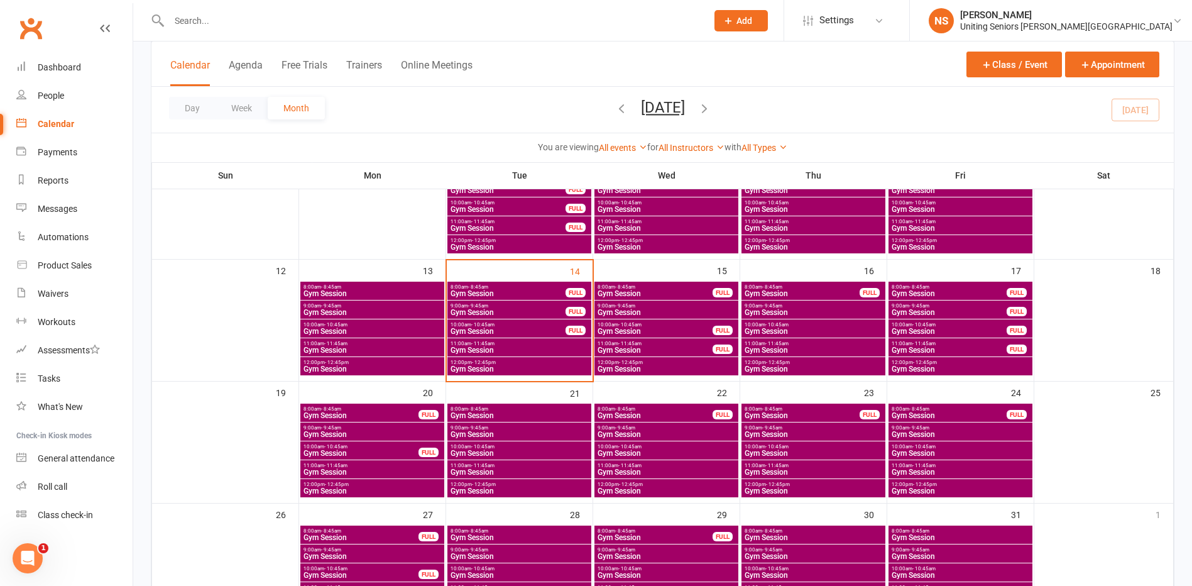
click at [519, 346] on span "11:00am - 11:45am" at bounding box center [519, 344] width 139 height 6
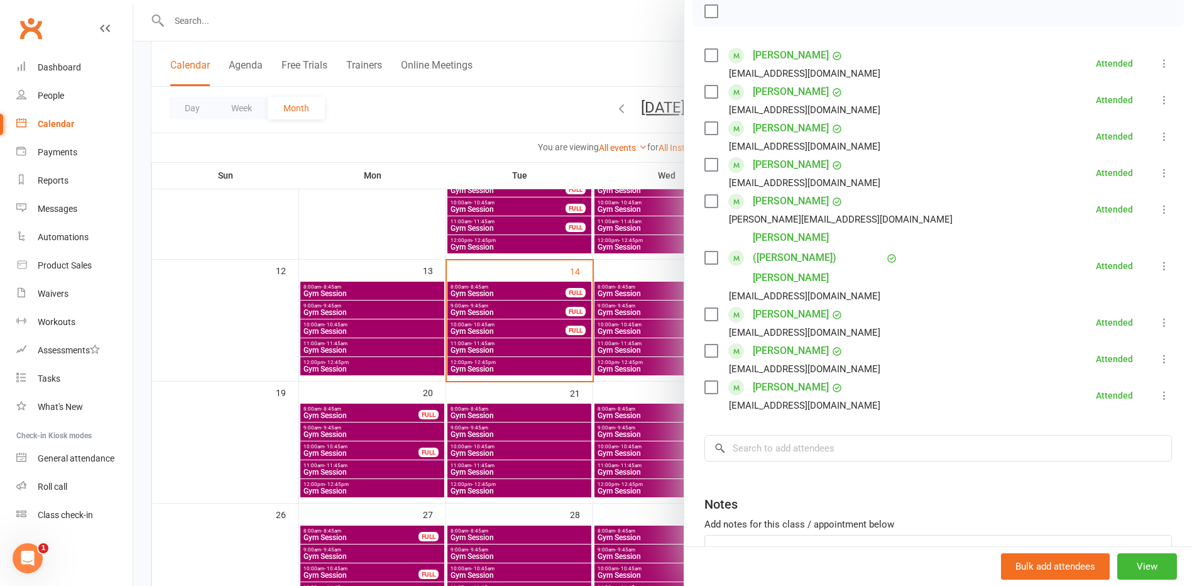
click at [558, 357] on div at bounding box center [662, 293] width 1059 height 586
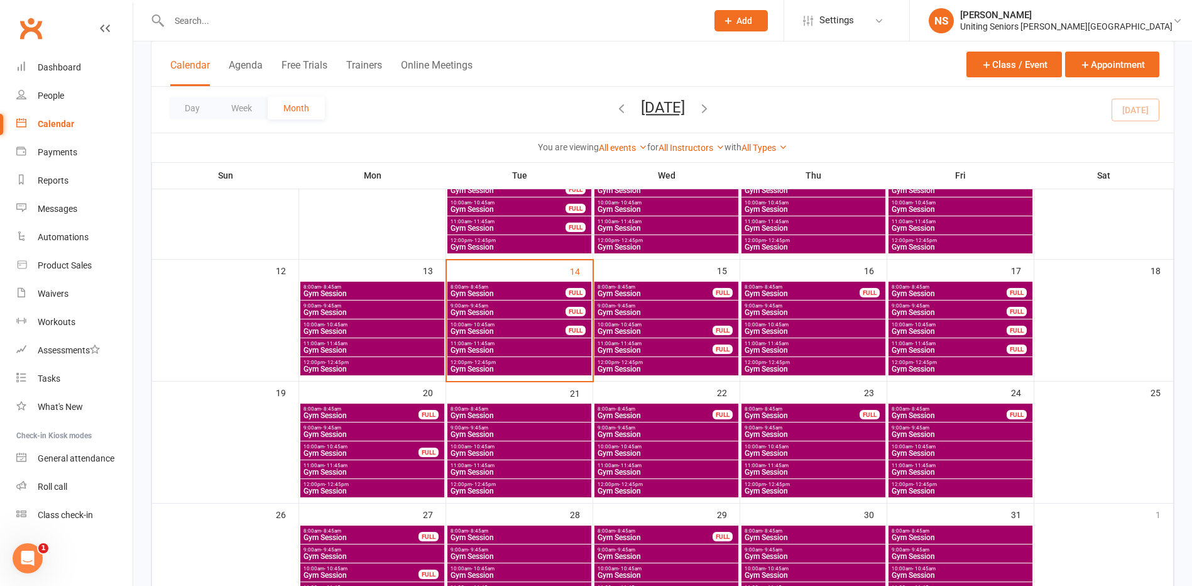
click at [553, 361] on span "12:00pm - 12:45pm" at bounding box center [519, 363] width 139 height 6
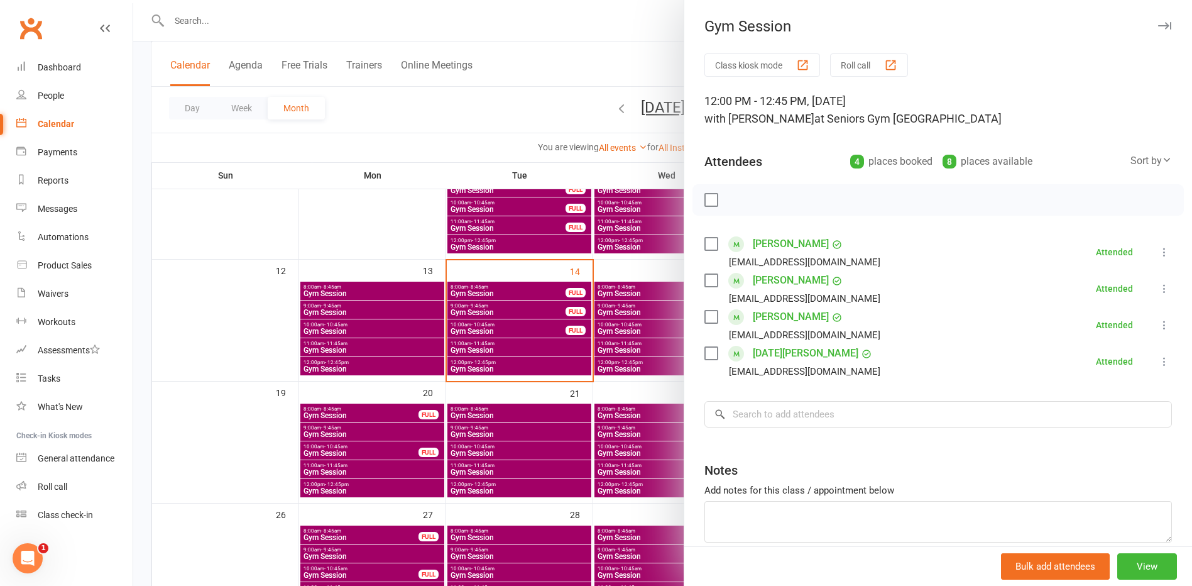
click at [575, 369] on div at bounding box center [662, 293] width 1059 height 586
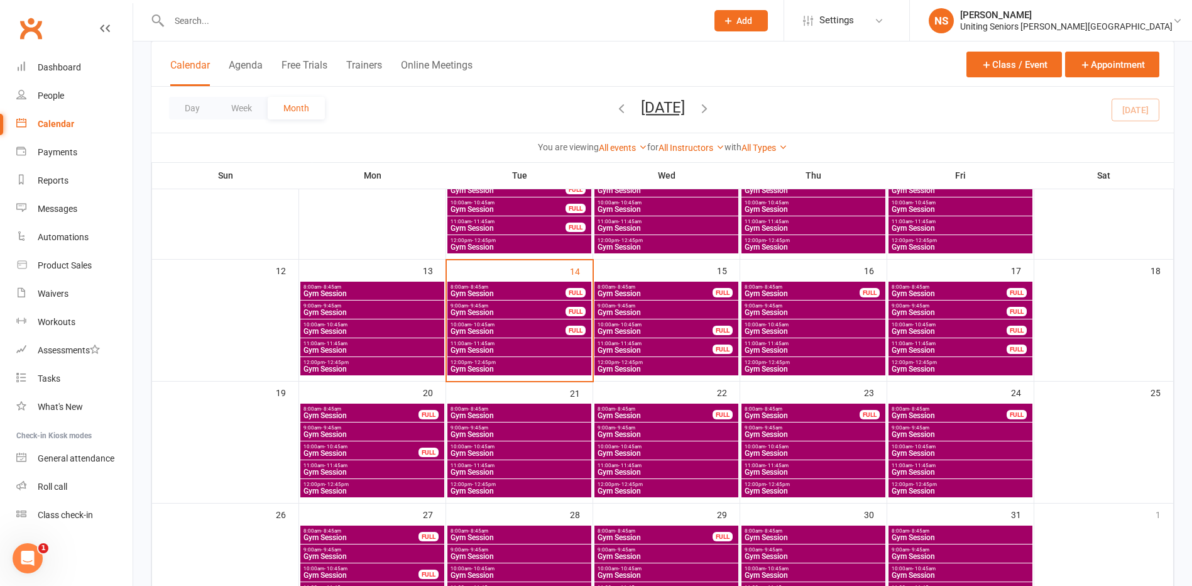
click at [217, 31] on div at bounding box center [425, 20] width 548 height 41
click at [212, 24] on input "text" at bounding box center [431, 21] width 533 height 18
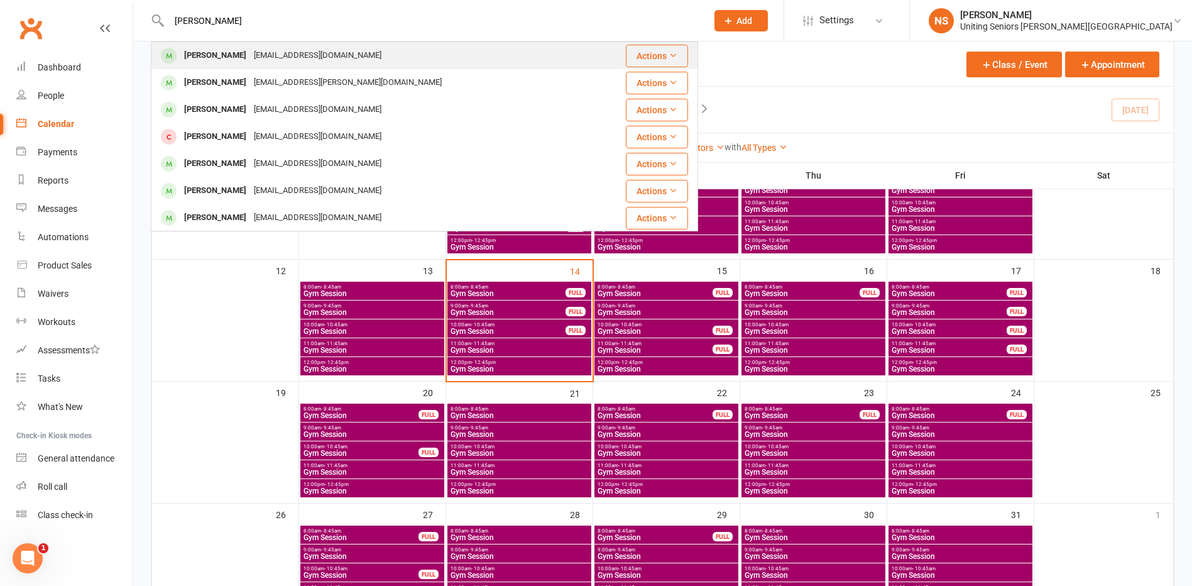
type input "margaret tyler"
click at [221, 57] on div "Margaret Tyler" at bounding box center [215, 56] width 70 height 18
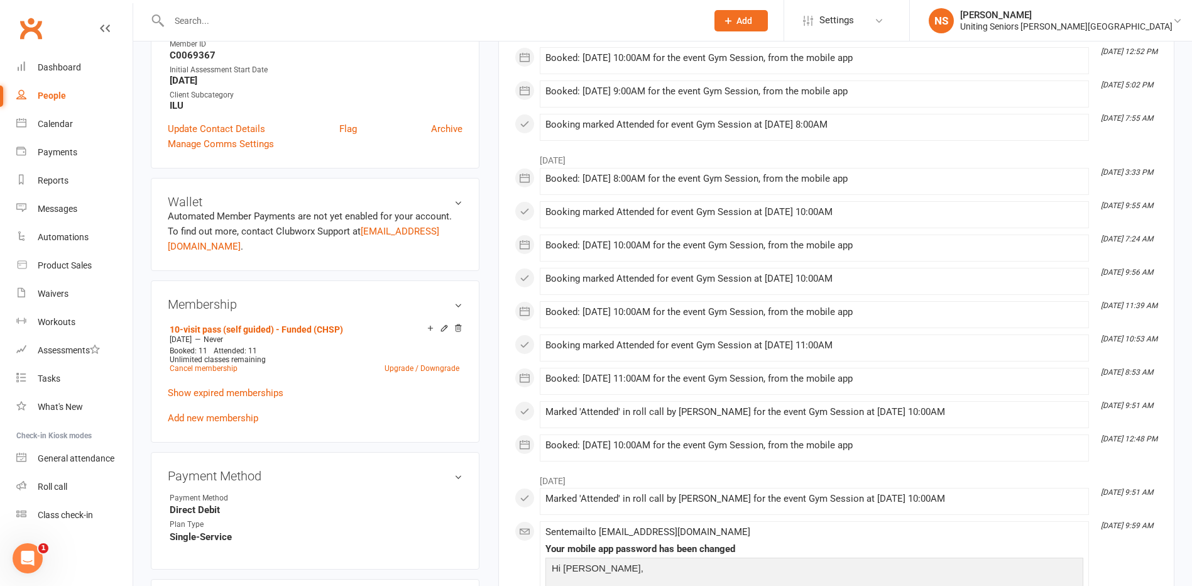
scroll to position [503, 0]
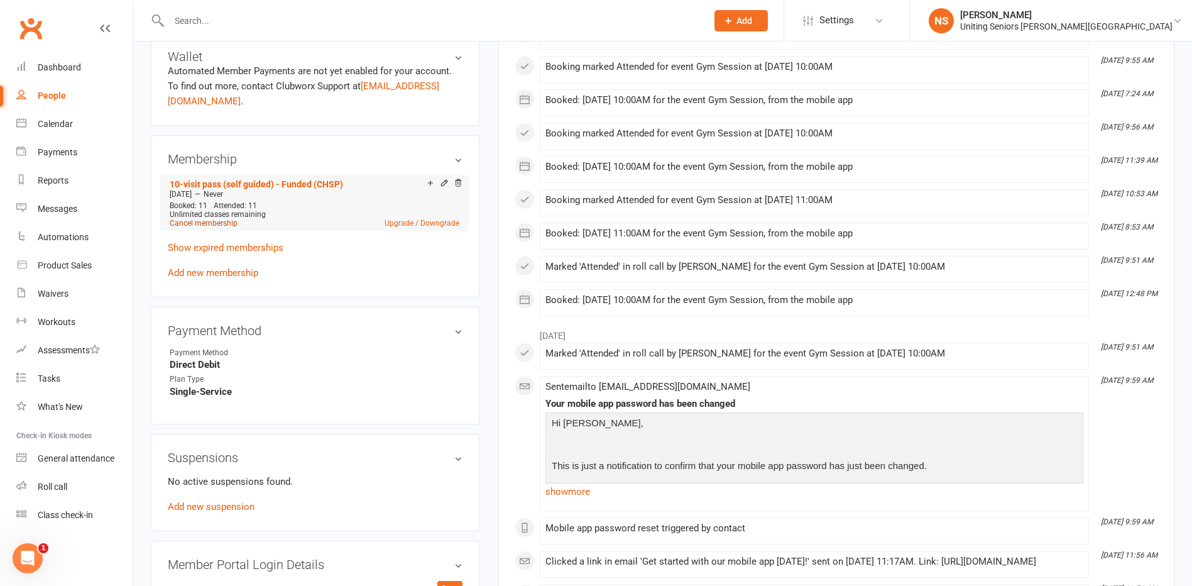
click at [203, 222] on link "Cancel membership" at bounding box center [204, 223] width 68 height 9
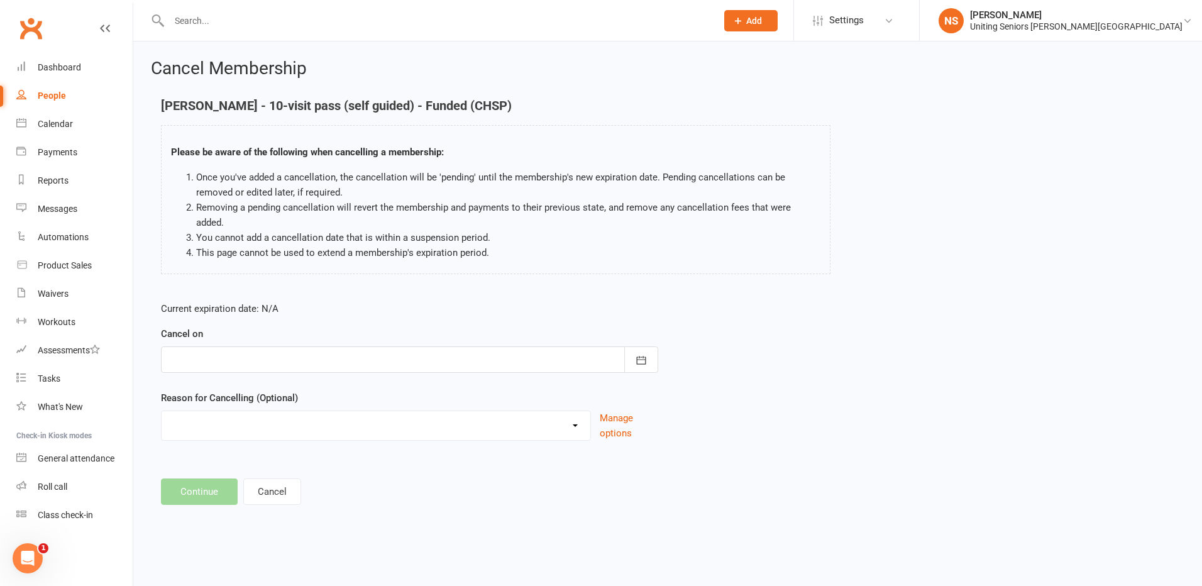
click at [268, 348] on div at bounding box center [409, 359] width 497 height 26
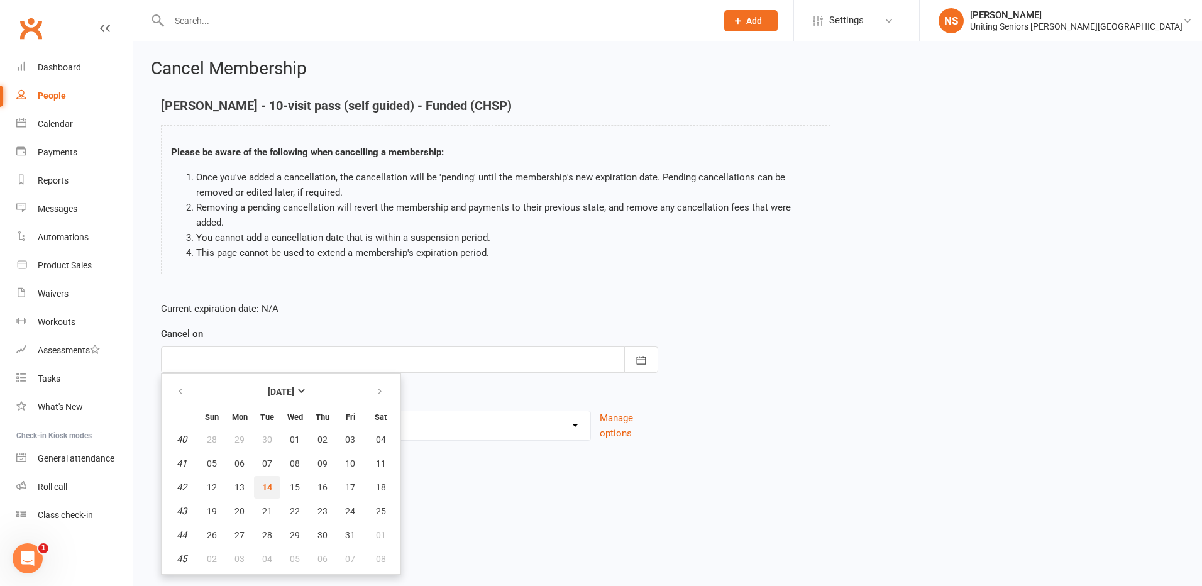
click at [262, 482] on span "14" at bounding box center [267, 487] width 10 height 10
type input "14 Oct 2025"
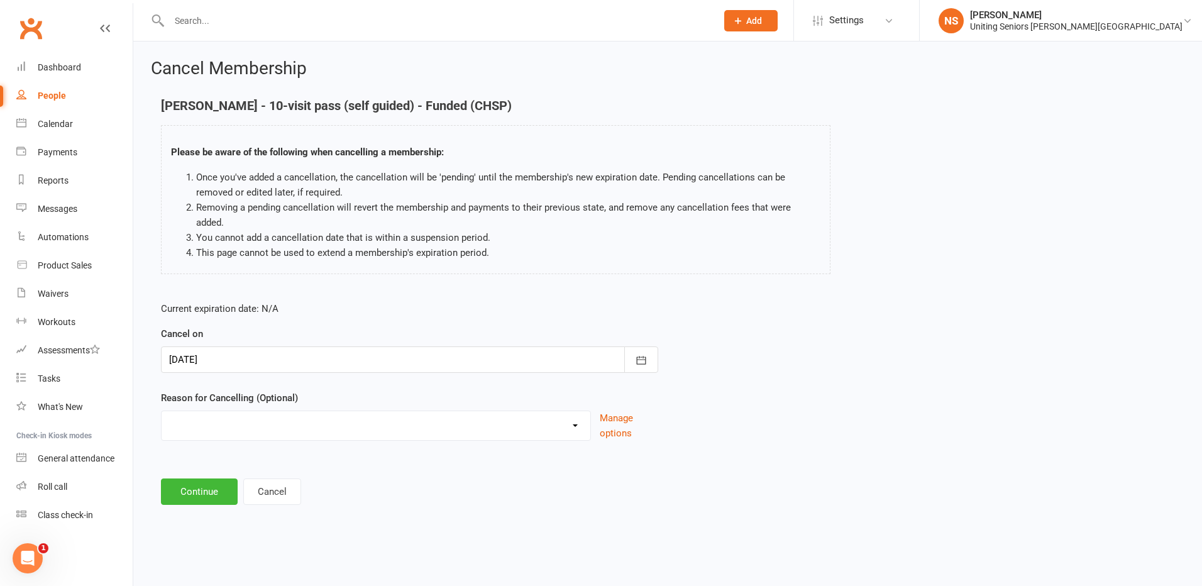
click at [140, 346] on div "Cancel Membership Margaret Tyler - 10-visit pass (self guided) - Funded (CHSP) …" at bounding box center [667, 282] width 1069 height 483
click at [174, 412] on select "Holiday Injury Other reason" at bounding box center [376, 423] width 429 height 25
select select "2"
click at [162, 411] on select "Holiday Injury Other reason" at bounding box center [376, 423] width 429 height 25
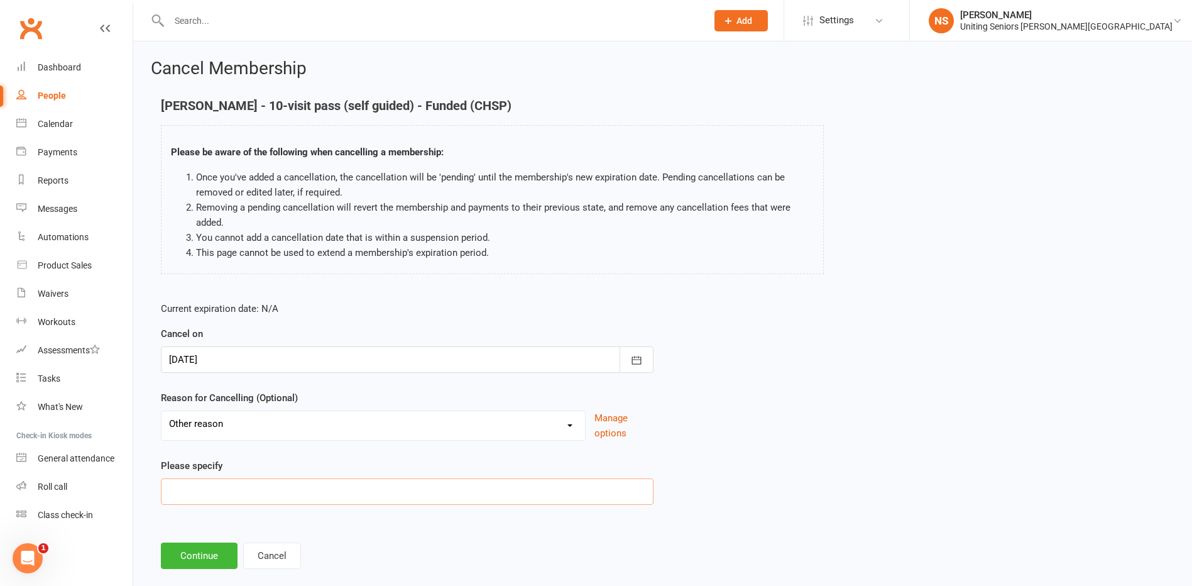
click at [176, 483] on input at bounding box center [407, 491] width 493 height 26
type input "Completed 10VP"
click at [196, 553] on button "Continue" at bounding box center [199, 555] width 77 height 26
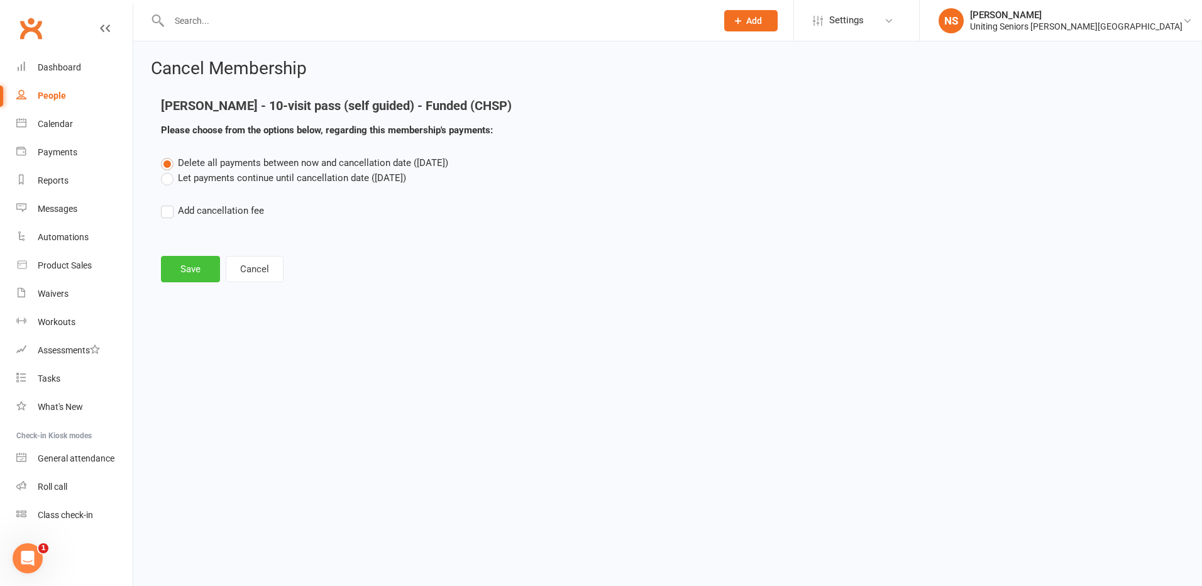
click at [189, 276] on button "Save" at bounding box center [190, 269] width 59 height 26
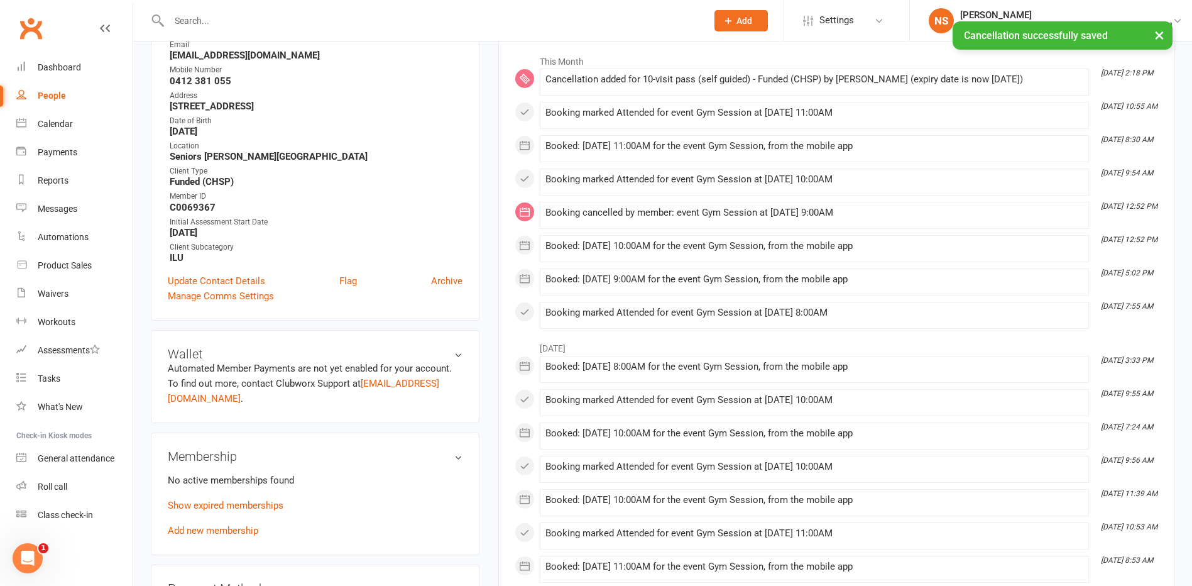
scroll to position [314, 0]
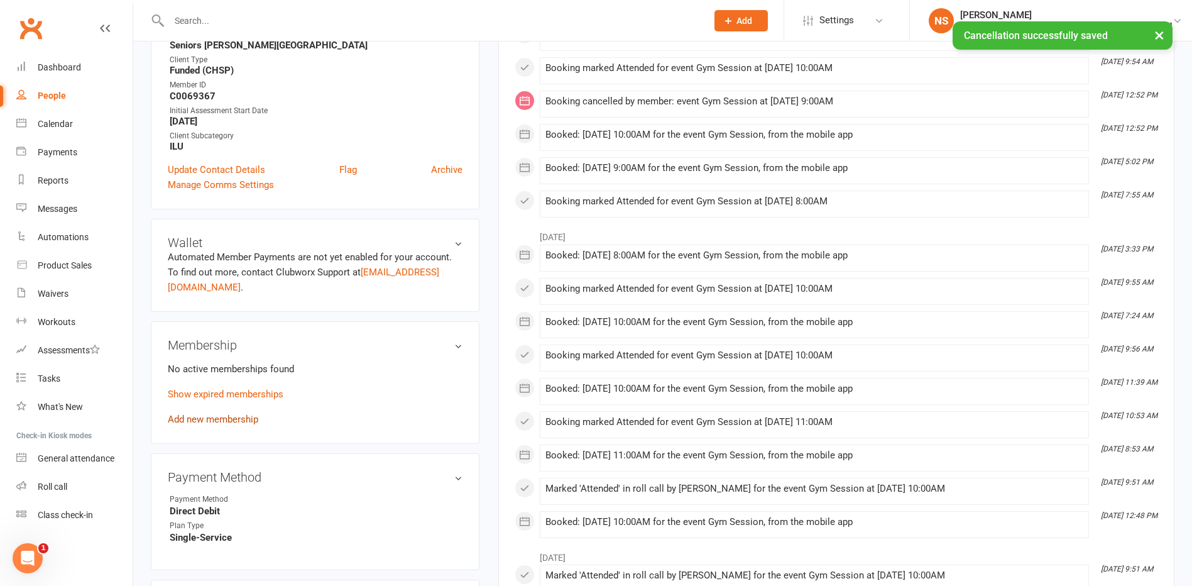
click at [202, 415] on link "Add new membership" at bounding box center [213, 419] width 91 height 11
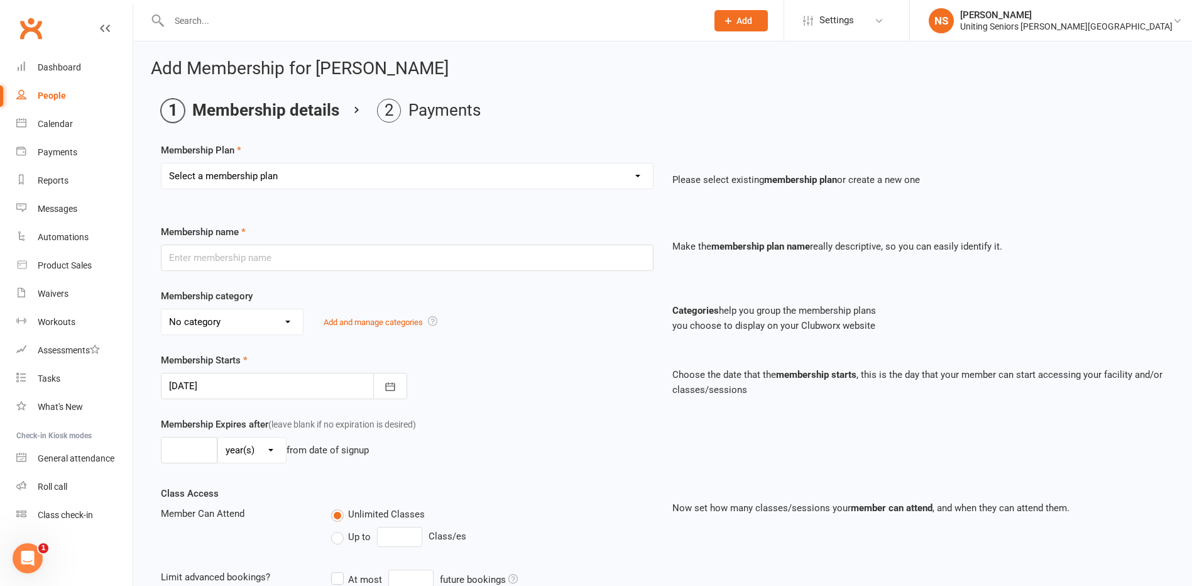
click at [251, 166] on select "Select a membership plan Create new Membership Plan Initial Assessment + Set Up…" at bounding box center [408, 175] width 492 height 25
select select "11"
click at [162, 163] on select "Select a membership plan Create new Membership Plan Initial Assessment + Set Up…" at bounding box center [408, 175] width 492 height 25
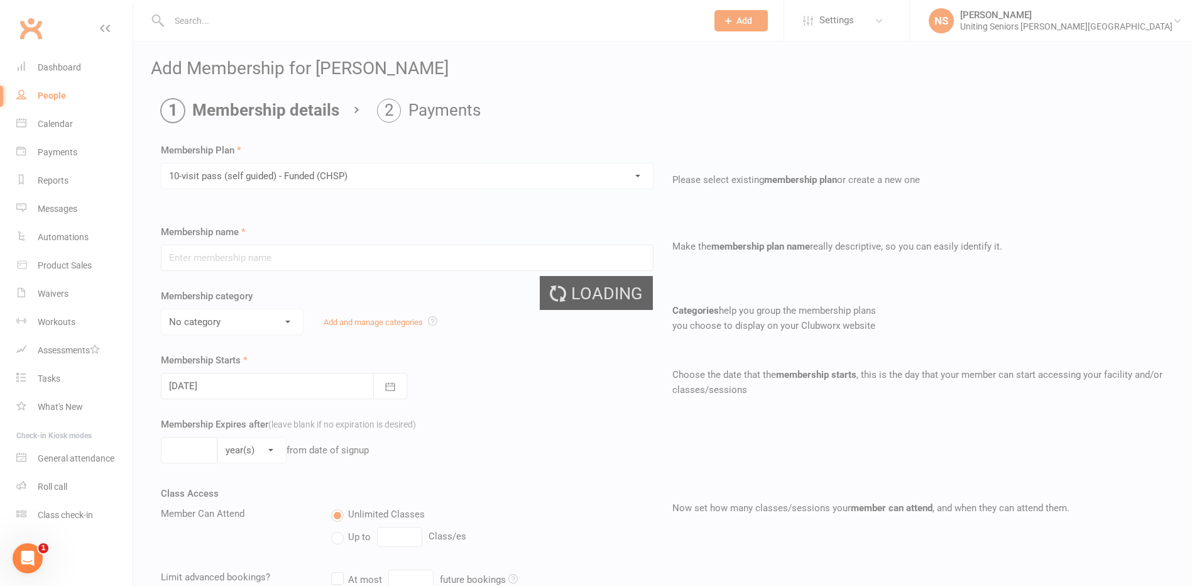
type input "10-visit pass (self guided) - Funded (CHSP)"
select select "0"
type input "0"
type input "4"
select select "?"
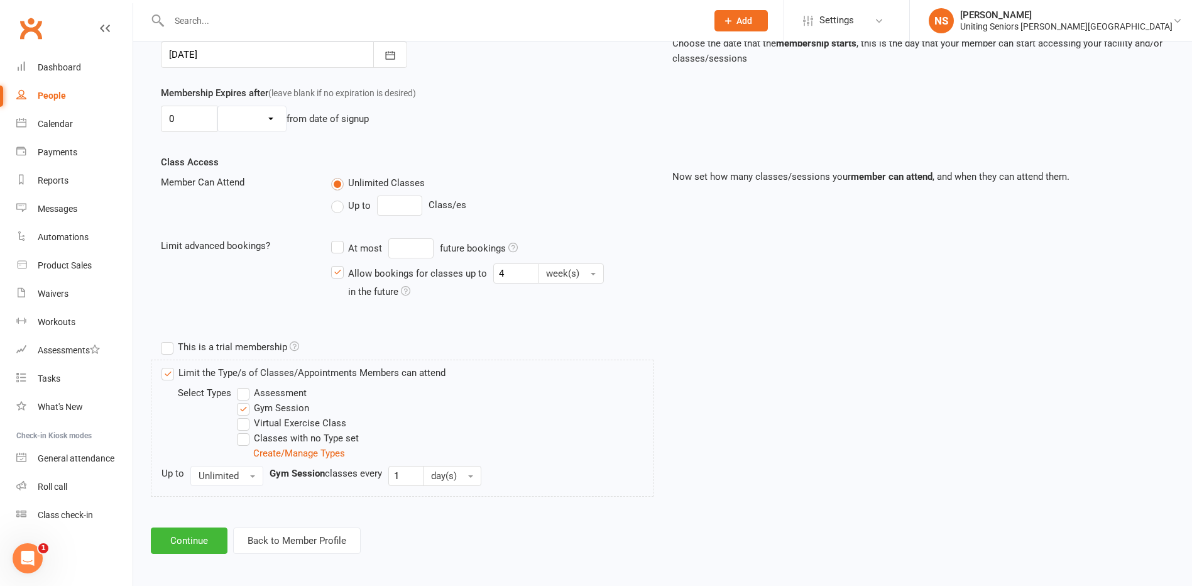
scroll to position [335, 0]
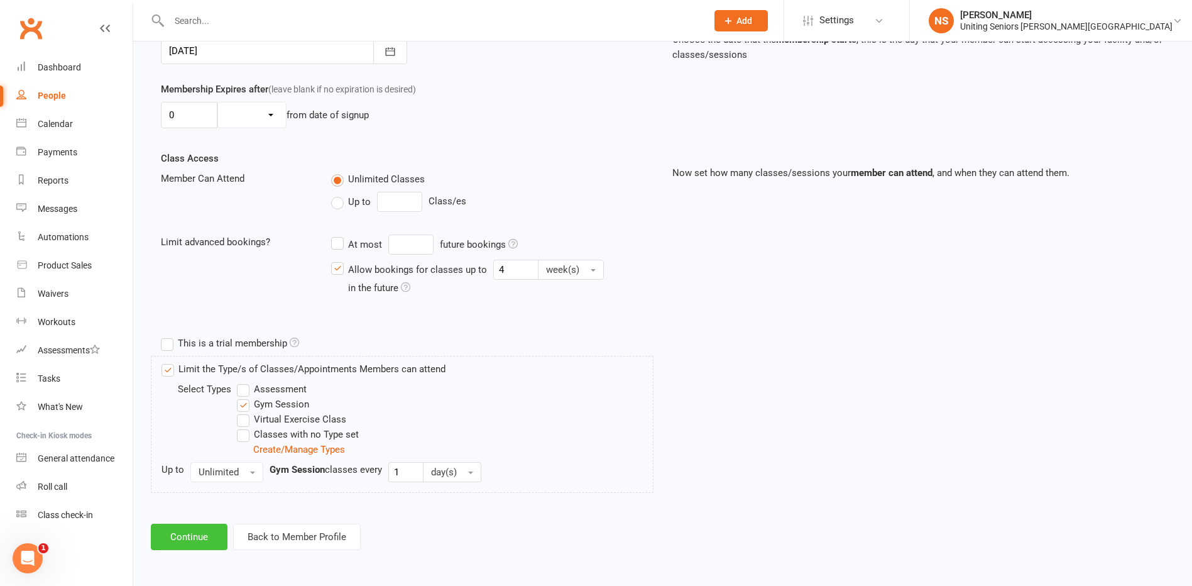
click at [180, 536] on button "Continue" at bounding box center [189, 537] width 77 height 26
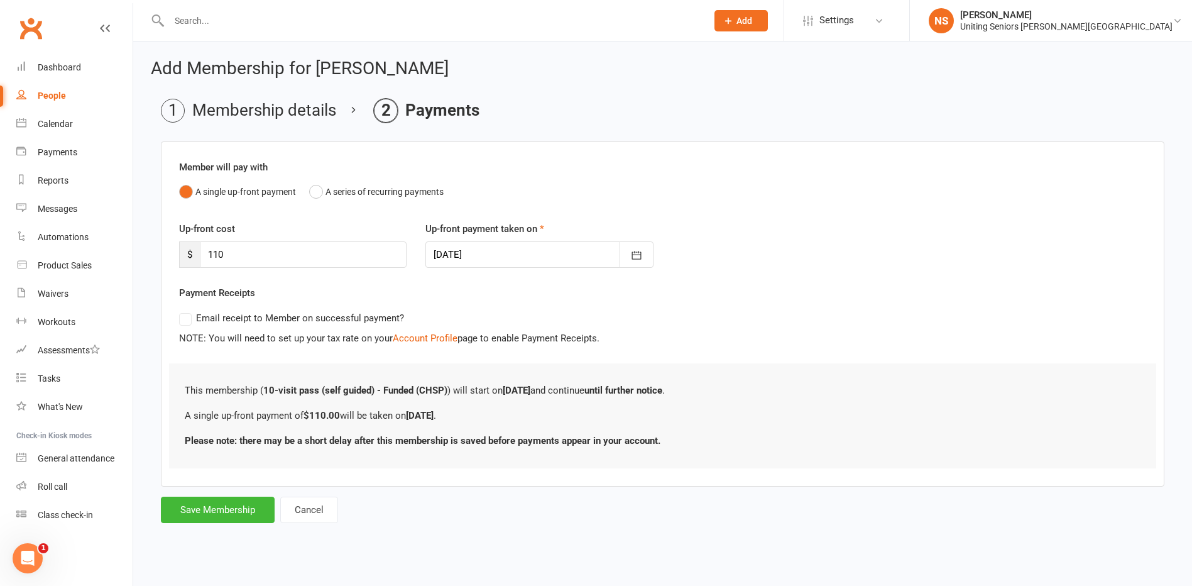
scroll to position [0, 0]
click at [213, 504] on button "Save Membership" at bounding box center [218, 510] width 114 height 26
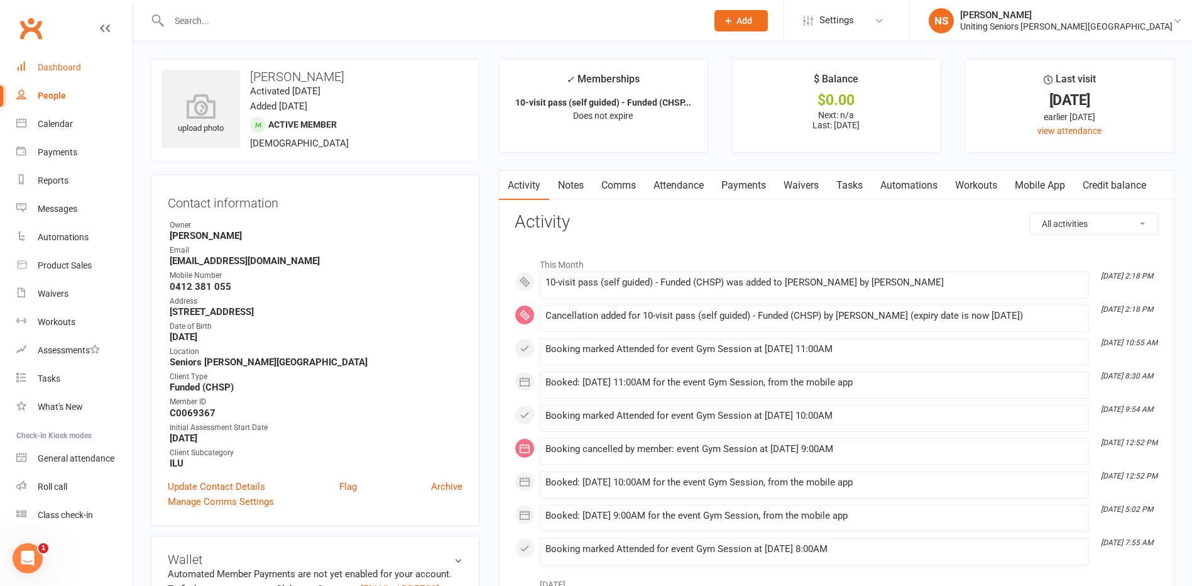
click at [80, 66] on link "Dashboard" at bounding box center [74, 67] width 116 height 28
